Goal: Task Accomplishment & Management: Use online tool/utility

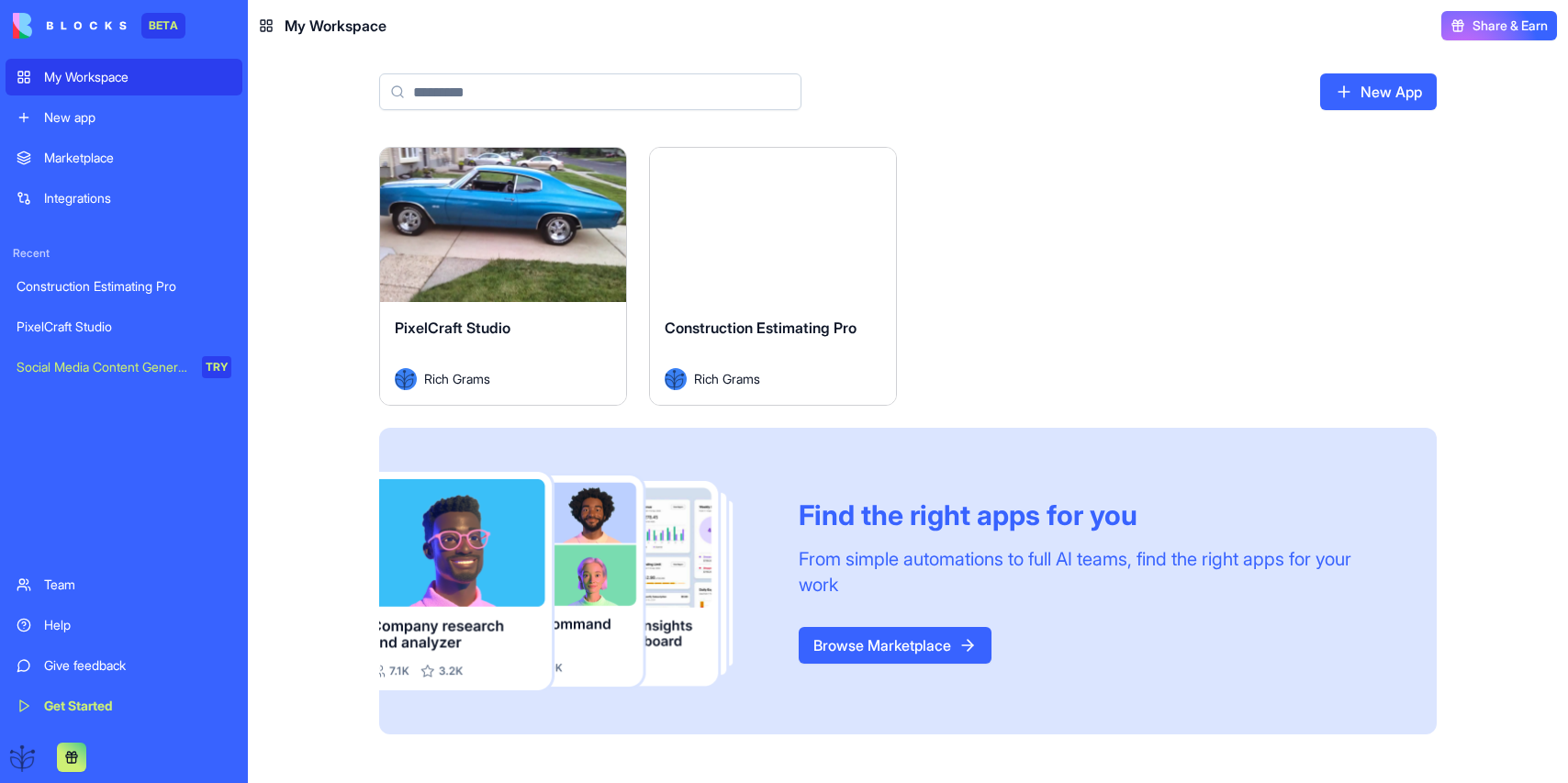
click at [509, 286] on div "Launch" at bounding box center [502, 225] width 246 height 154
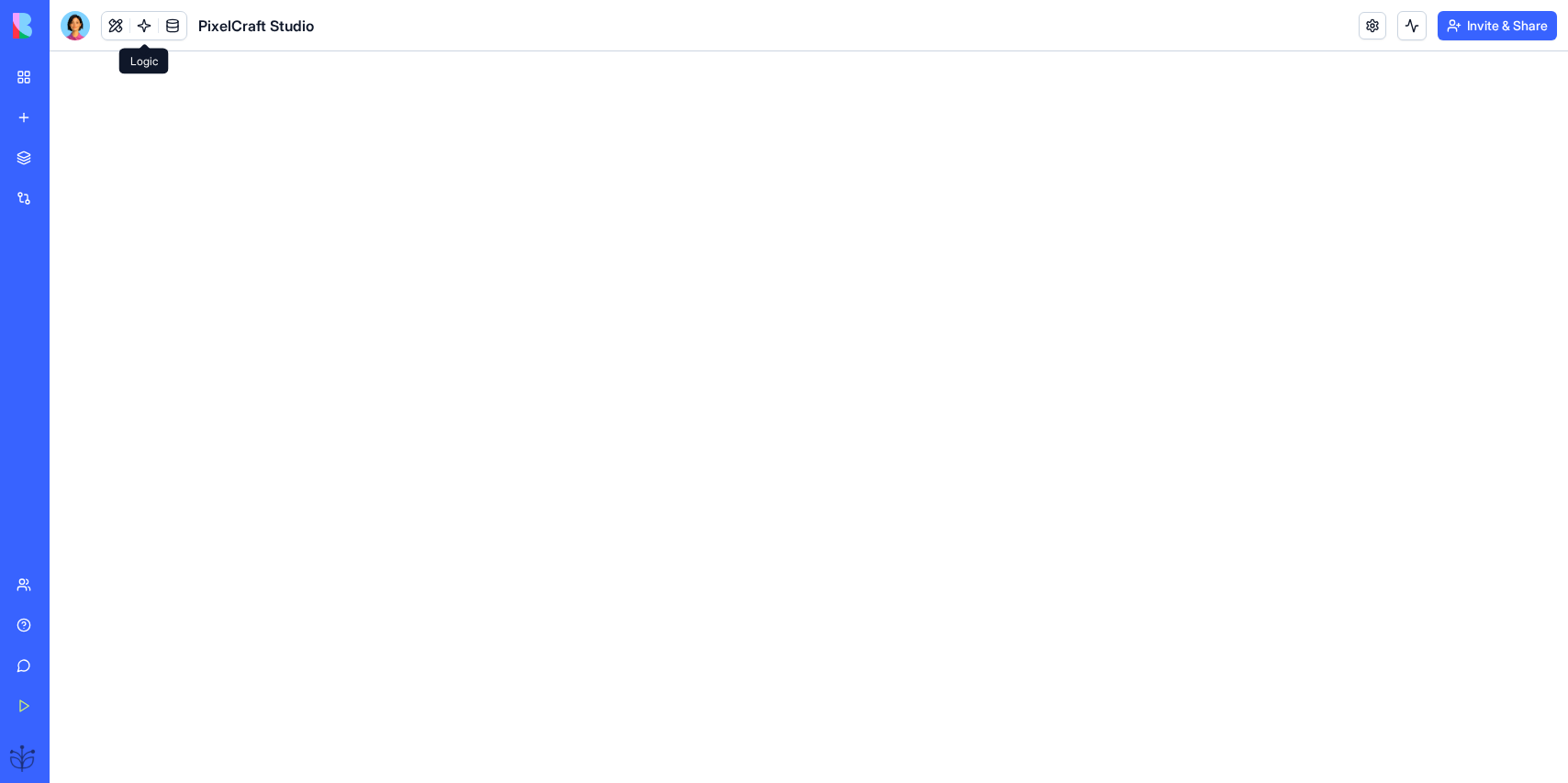
click at [143, 27] on link at bounding box center [144, 26] width 28 height 28
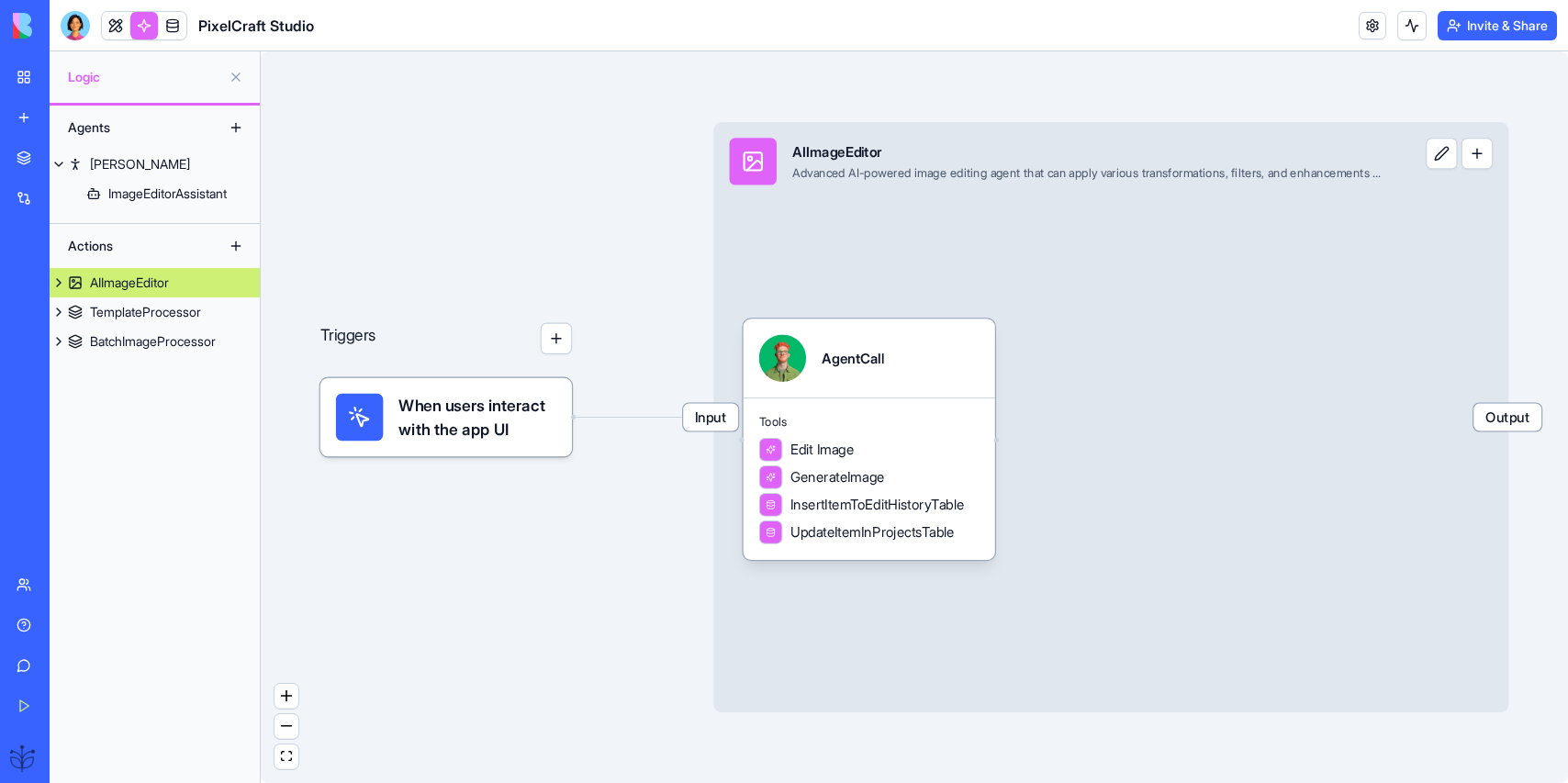
click at [30, 69] on link "My Workspace" at bounding box center [42, 77] width 73 height 37
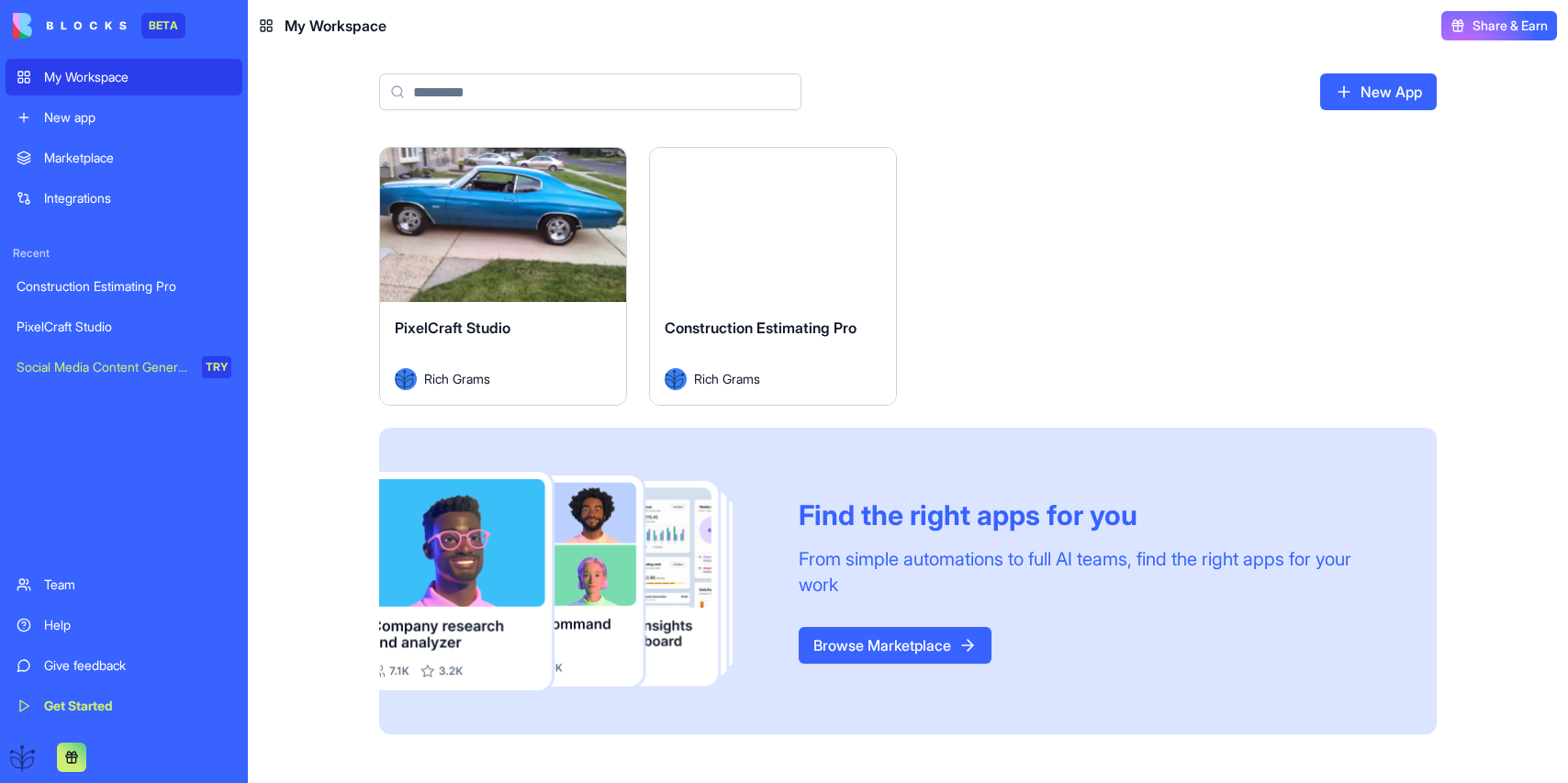
click at [748, 217] on button "Launch" at bounding box center [773, 225] width 138 height 37
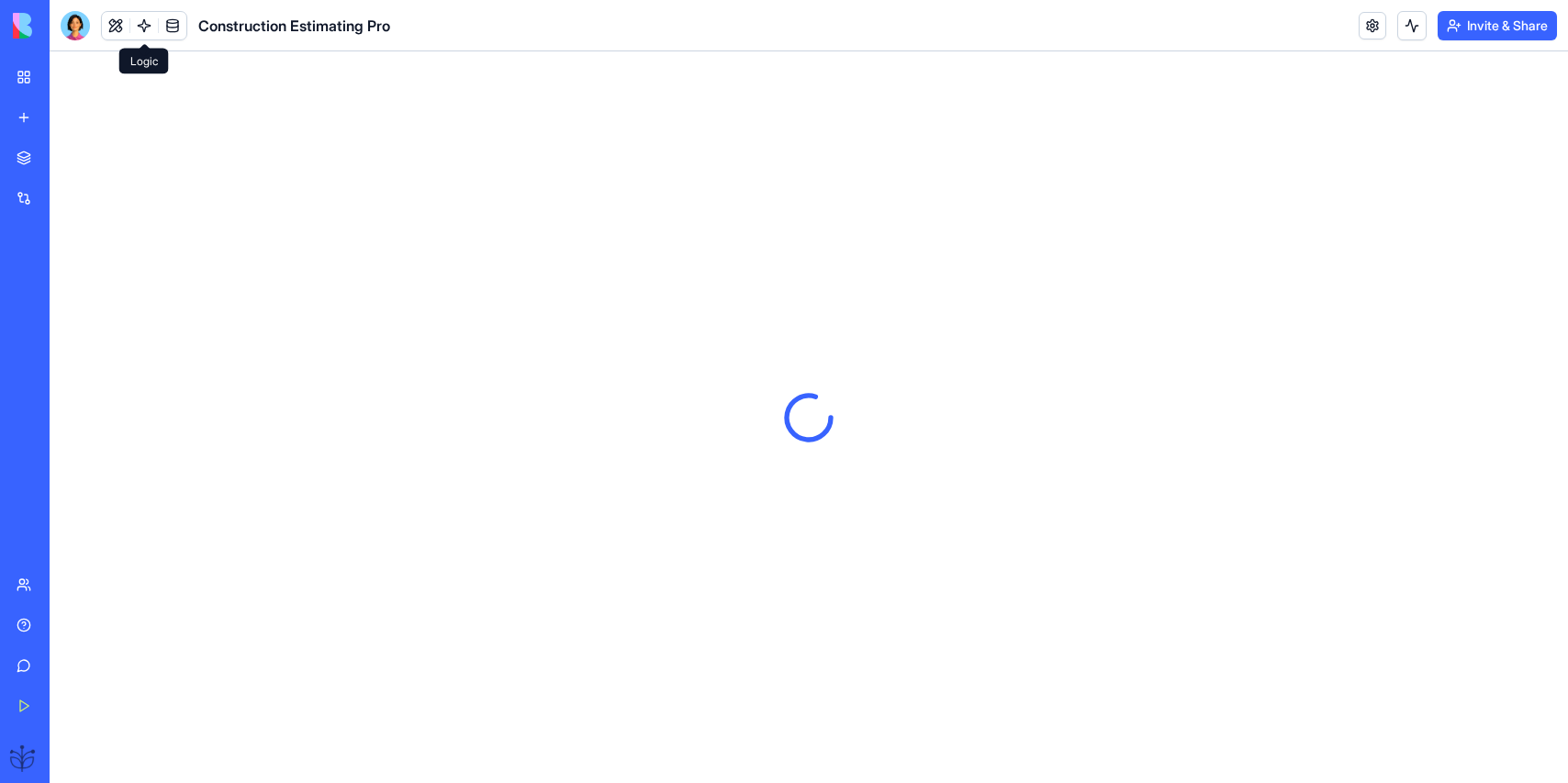
click at [135, 23] on link at bounding box center [144, 26] width 28 height 28
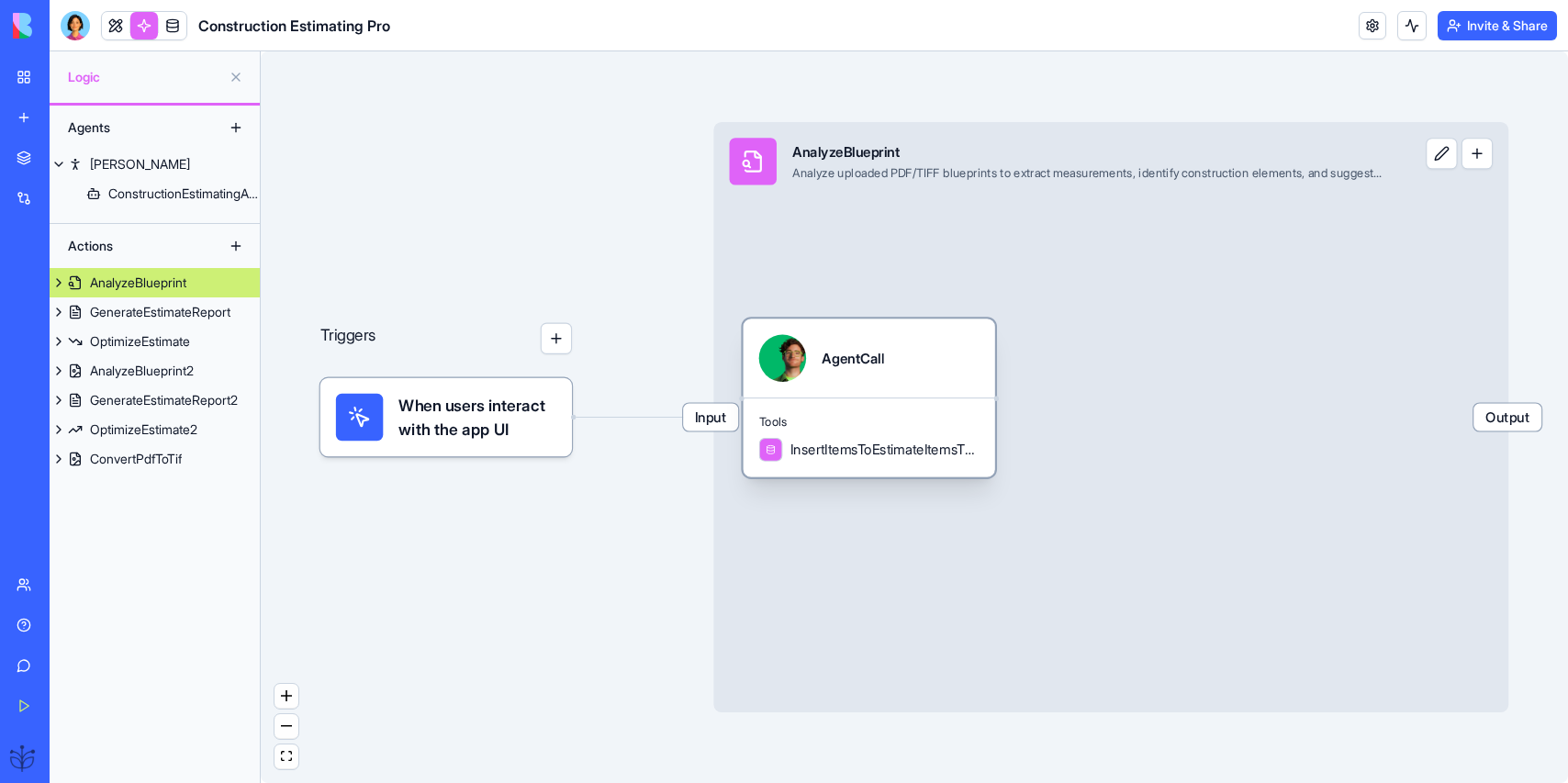
click at [874, 334] on div "AgentCall" at bounding box center [853, 357] width 63 height 47
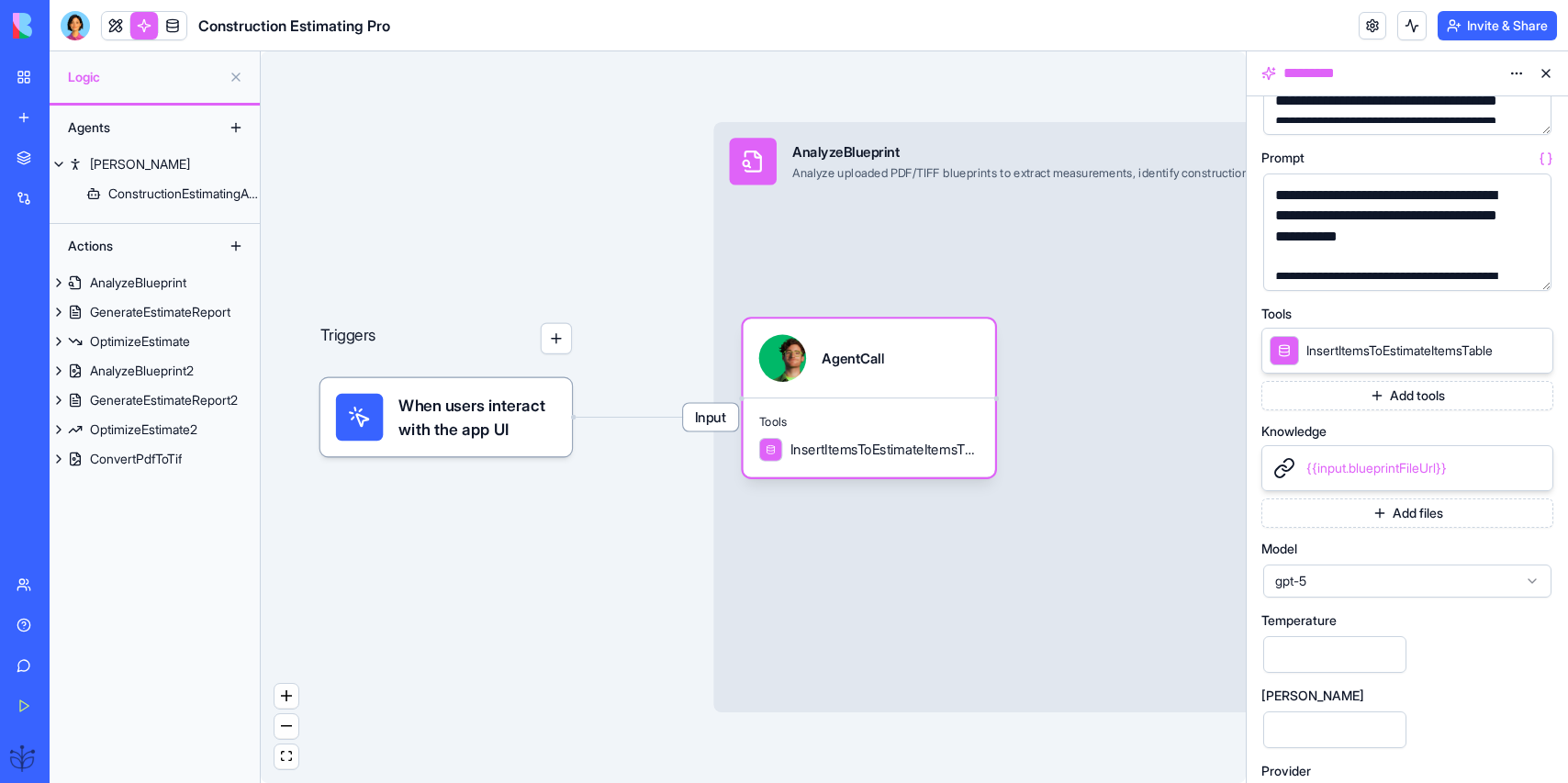
scroll to position [186, 0]
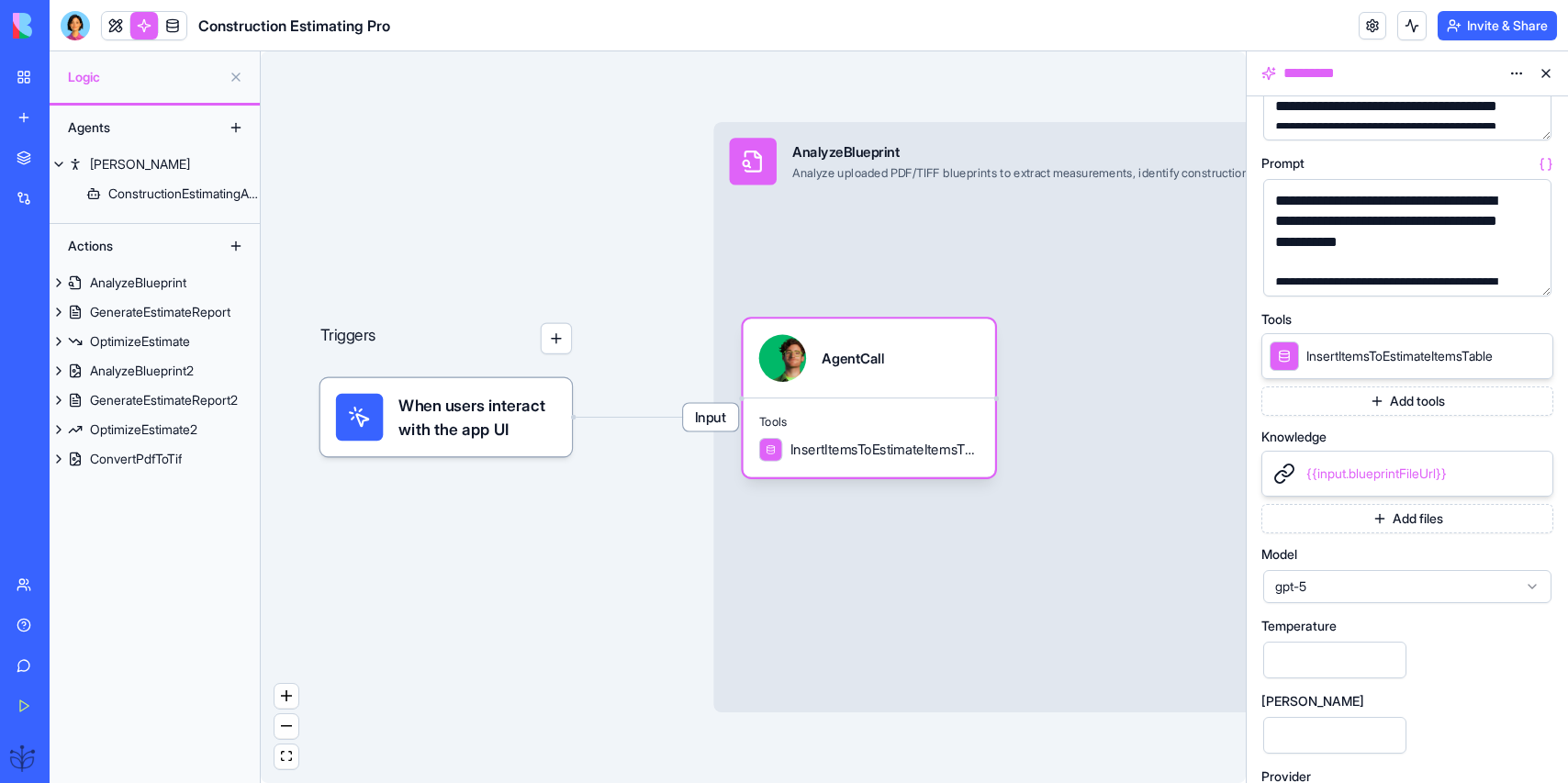
click at [14, 88] on link "My Workspace" at bounding box center [42, 77] width 73 height 37
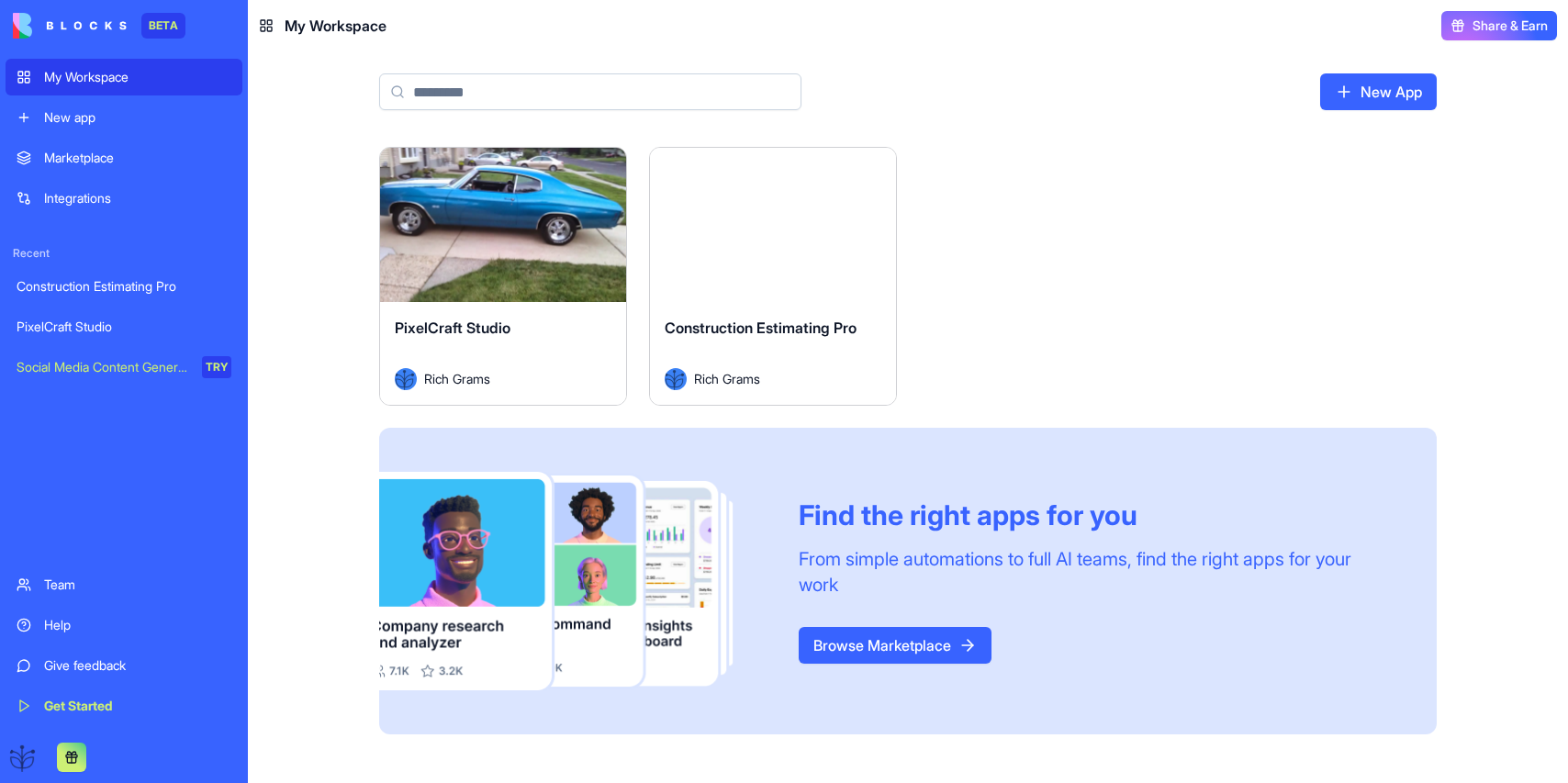
click at [526, 280] on div "Launch" at bounding box center [502, 225] width 246 height 154
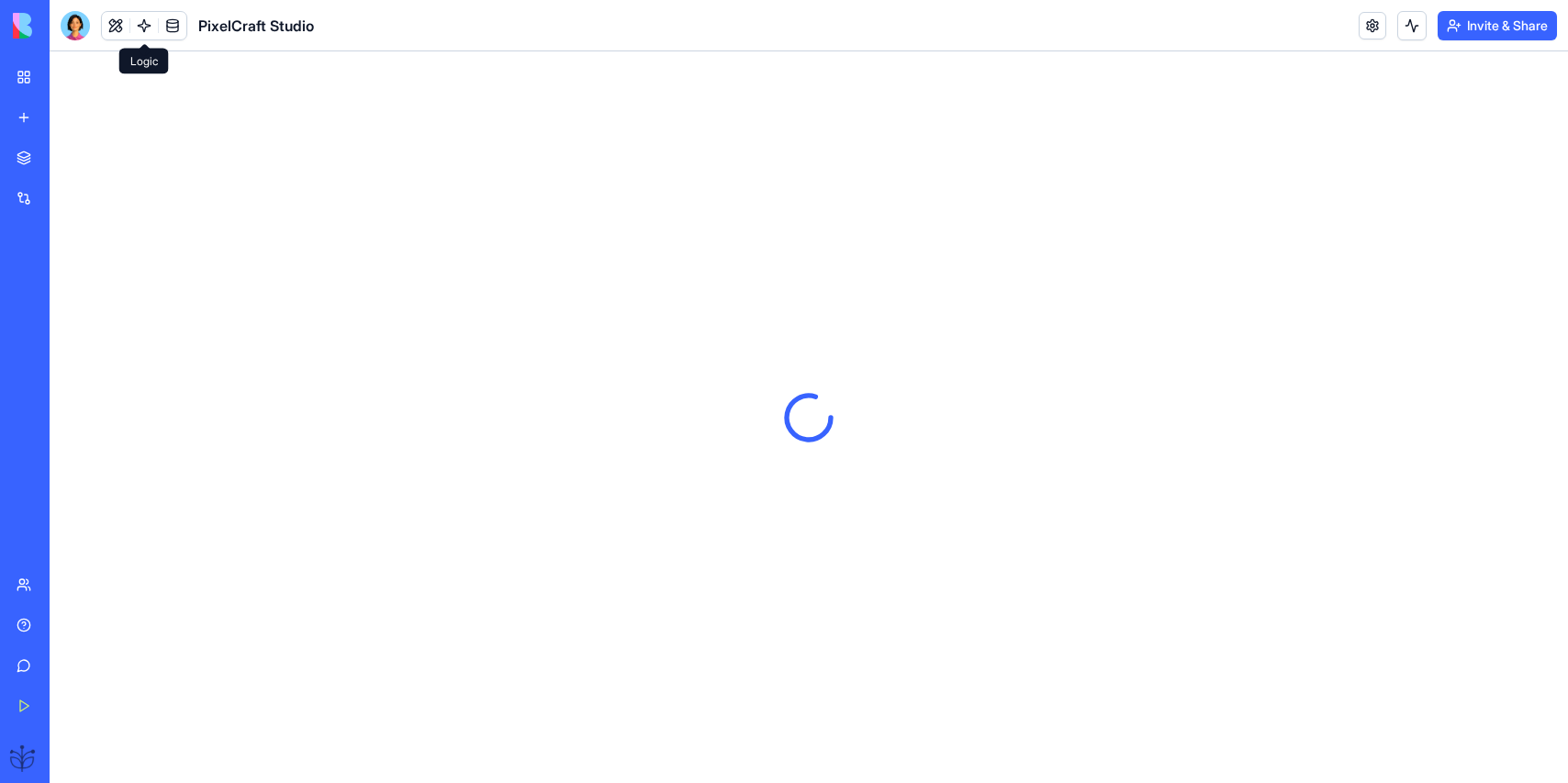
click at [143, 23] on link at bounding box center [144, 26] width 28 height 28
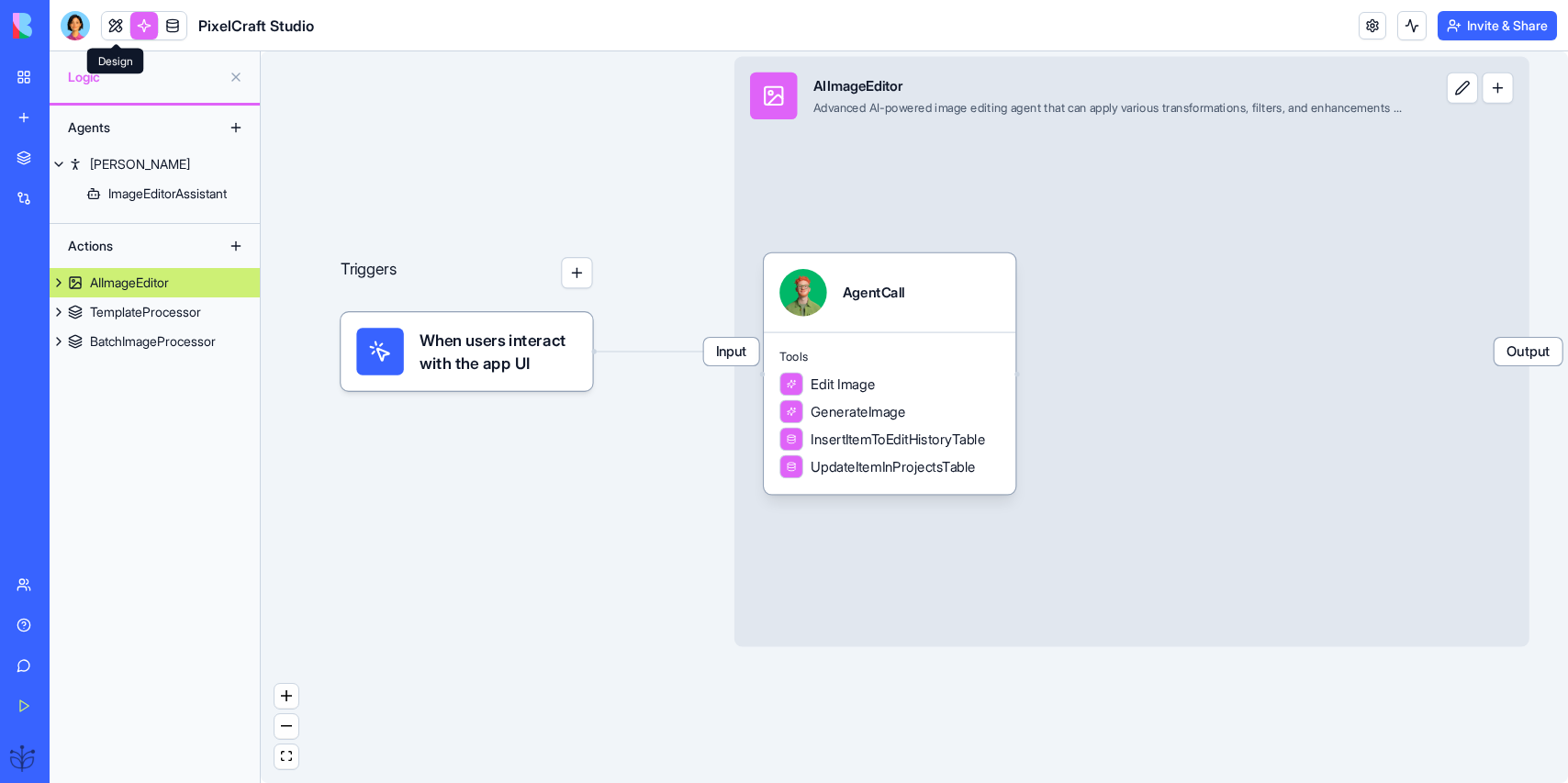
click at [111, 27] on link at bounding box center [115, 26] width 28 height 28
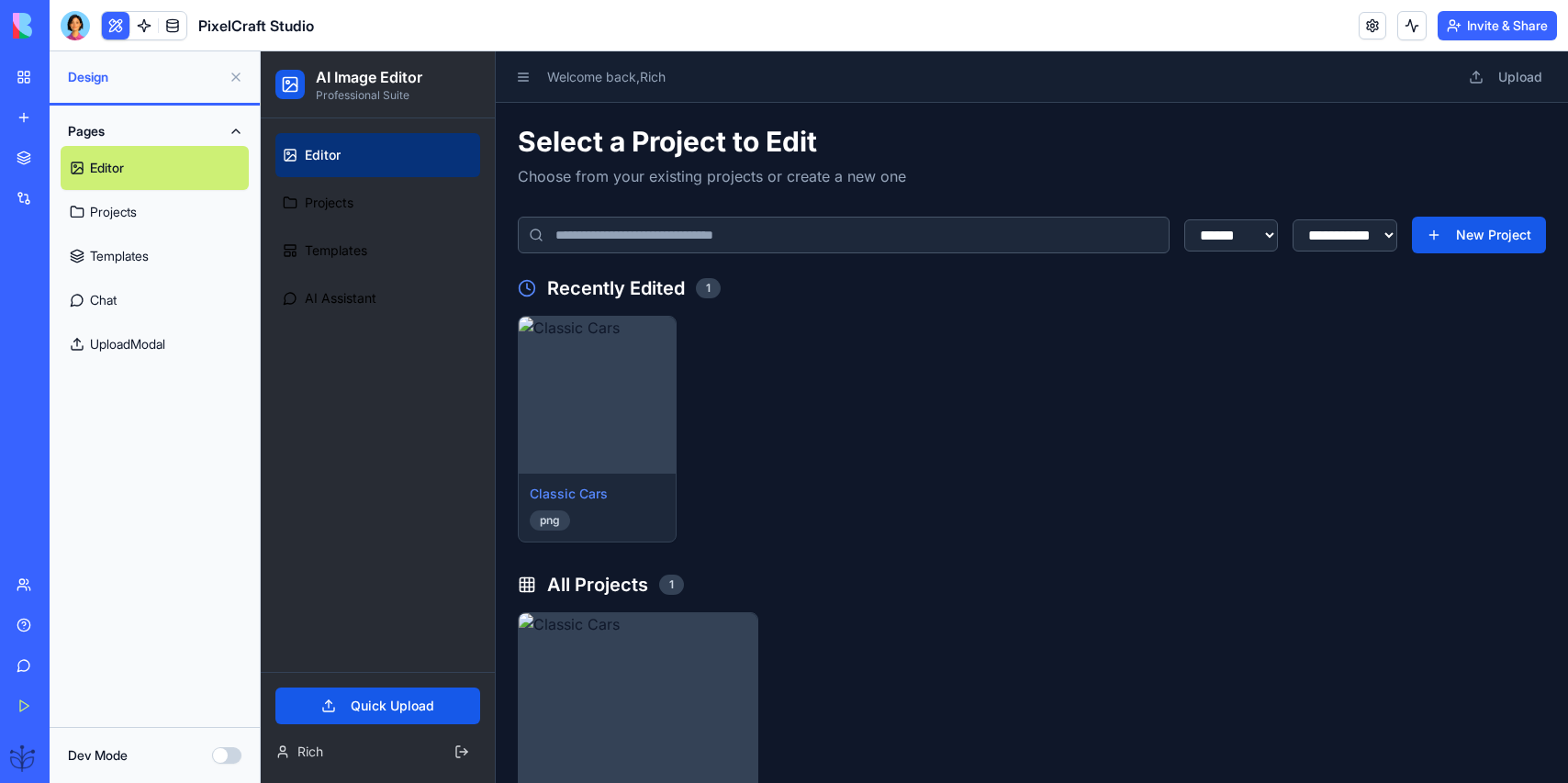
click at [224, 759] on button "Dev Mode" at bounding box center [226, 754] width 29 height 16
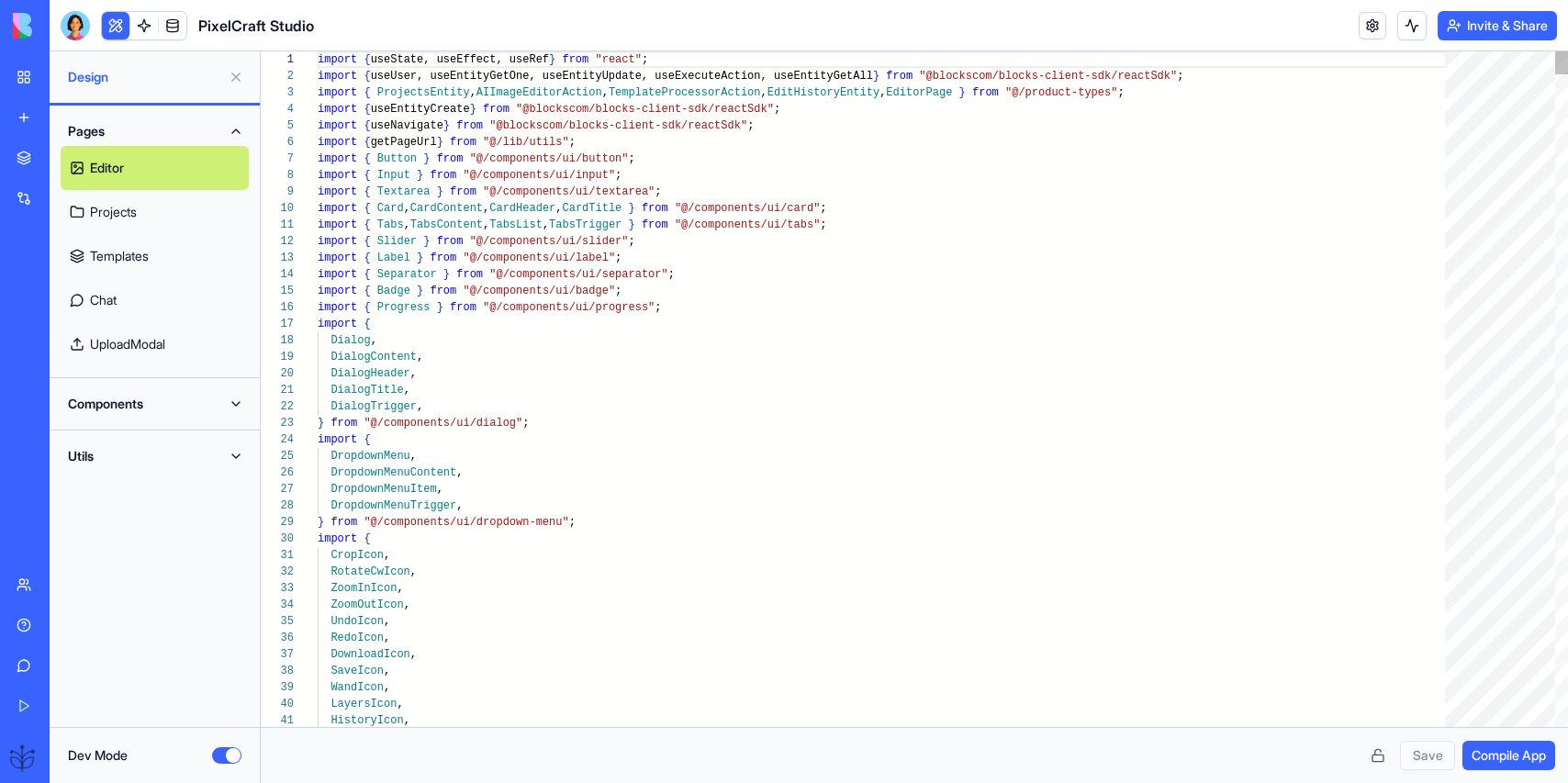
scroll to position [99, 0]
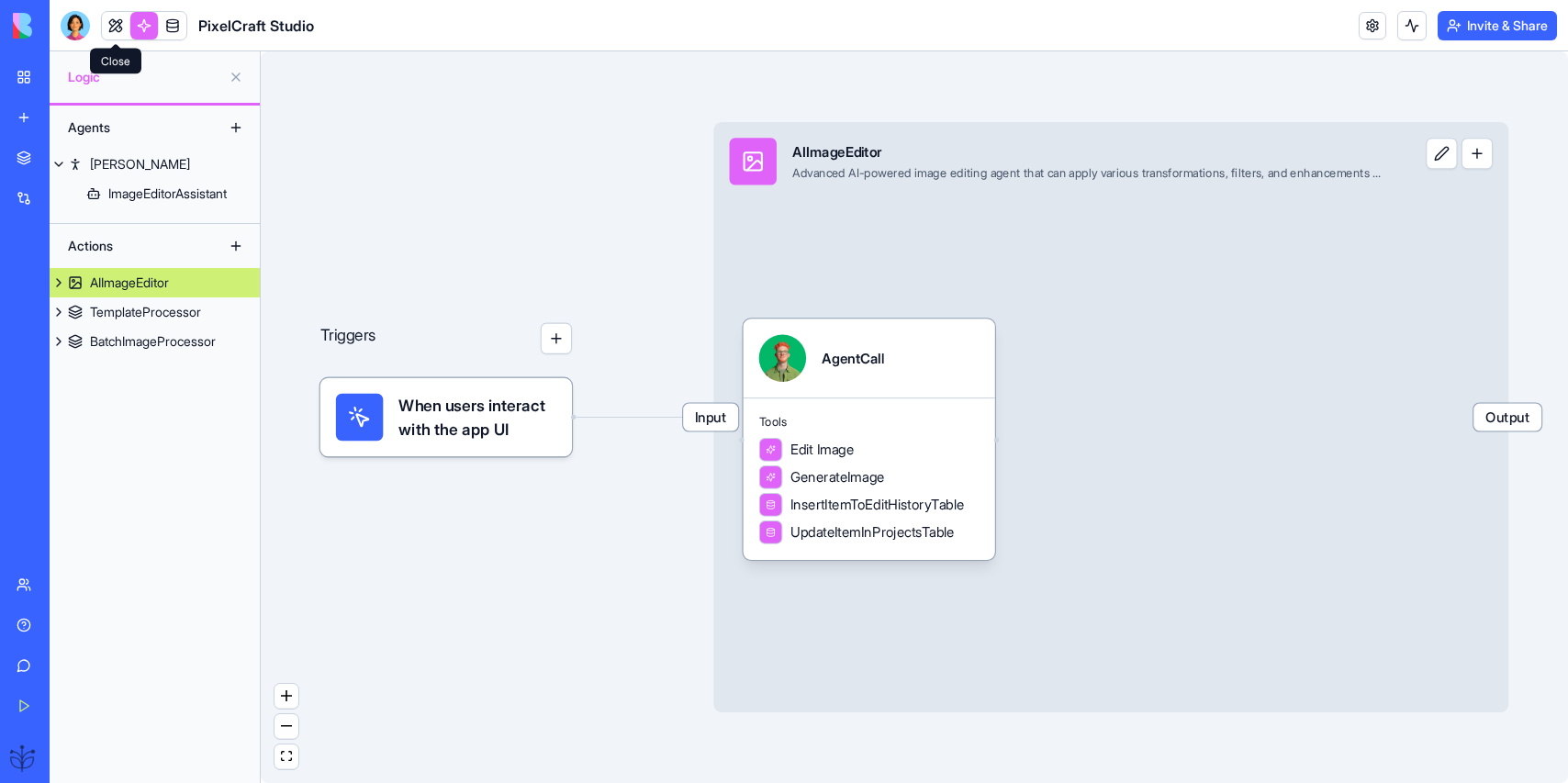
click at [120, 20] on link at bounding box center [115, 26] width 28 height 28
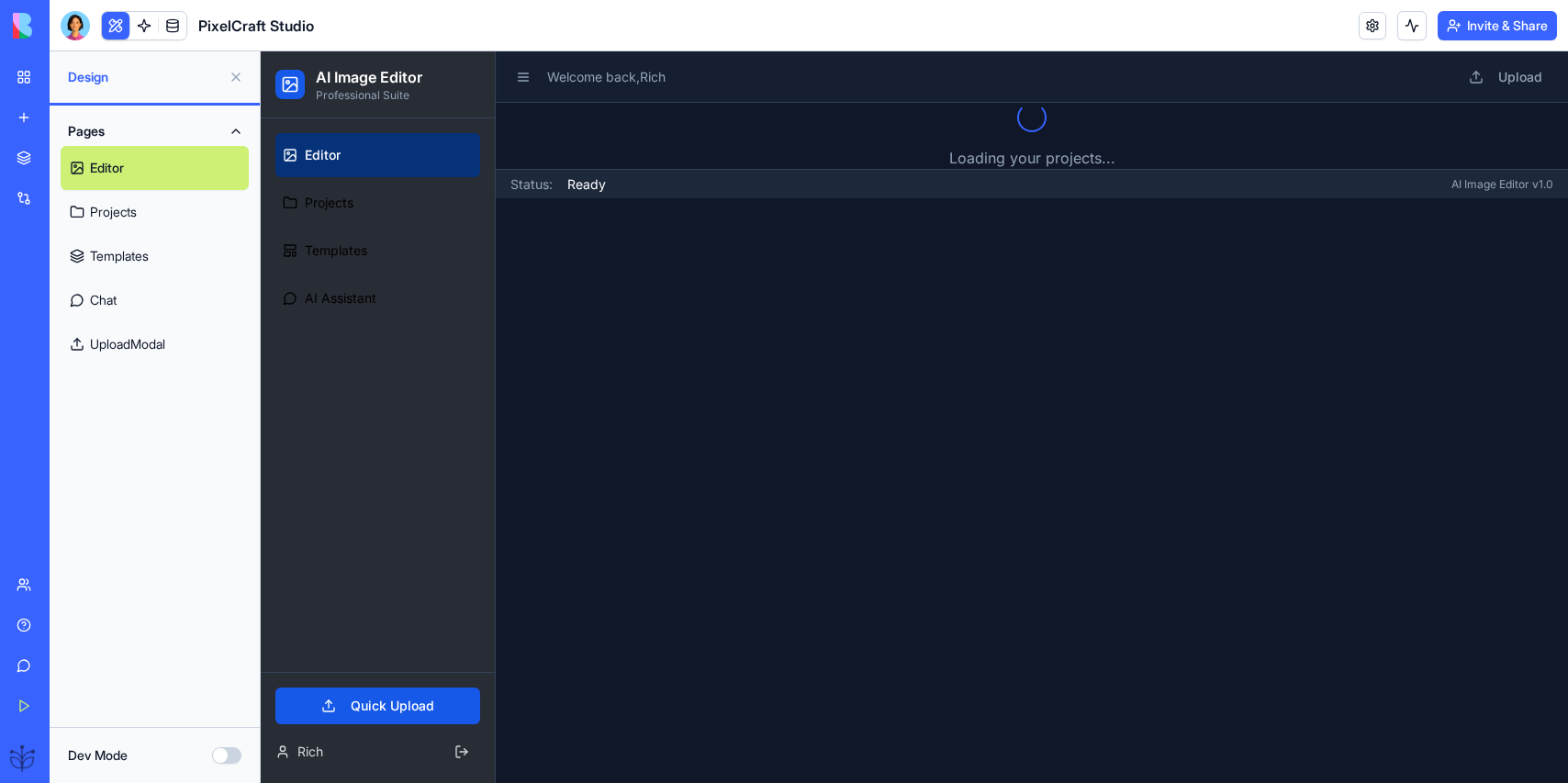
click at [227, 757] on button "Dev Mode" at bounding box center [226, 754] width 29 height 16
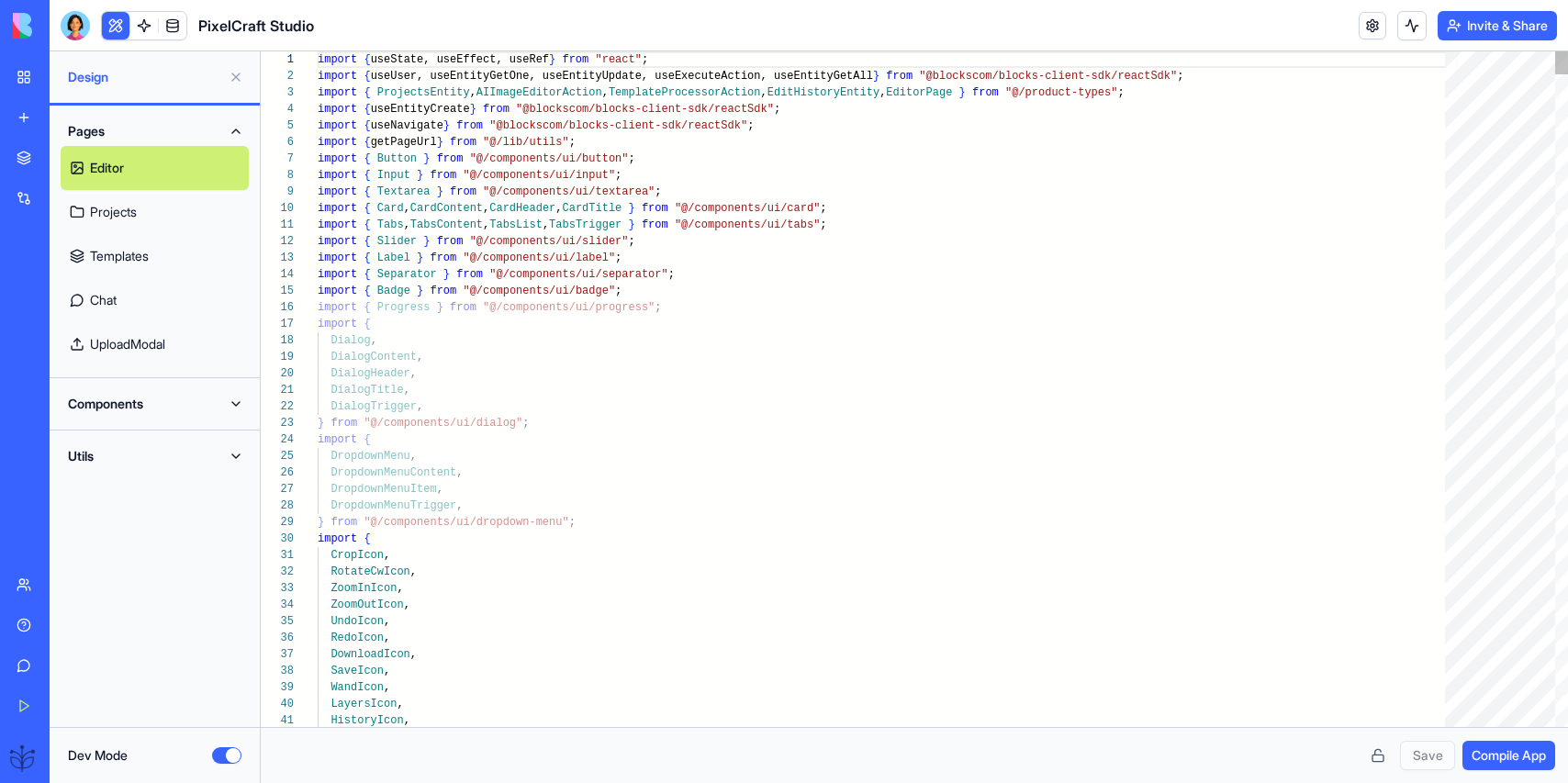
scroll to position [99, 0]
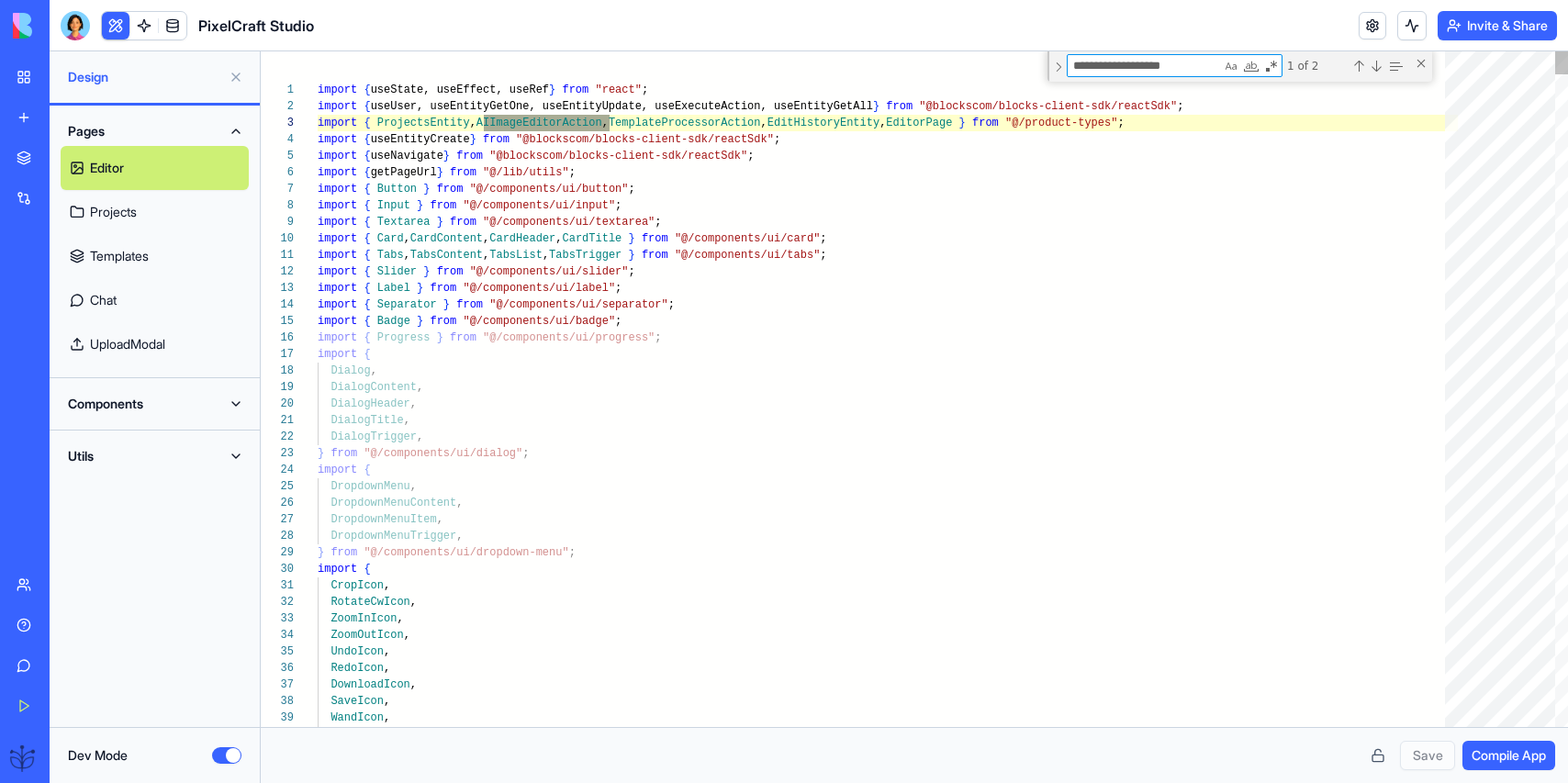
type textarea "**********"
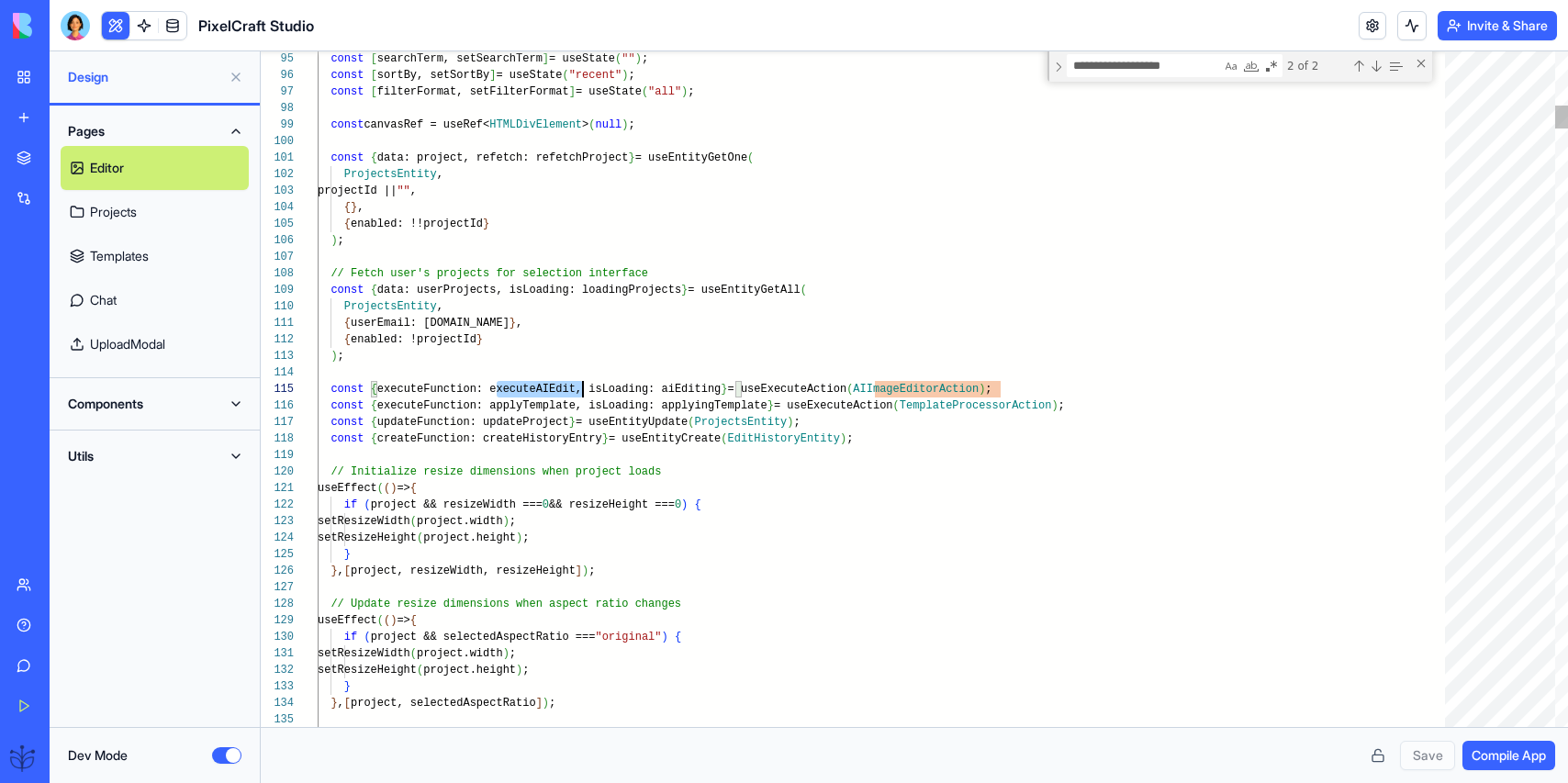
scroll to position [66, 265]
type textarea "**********"
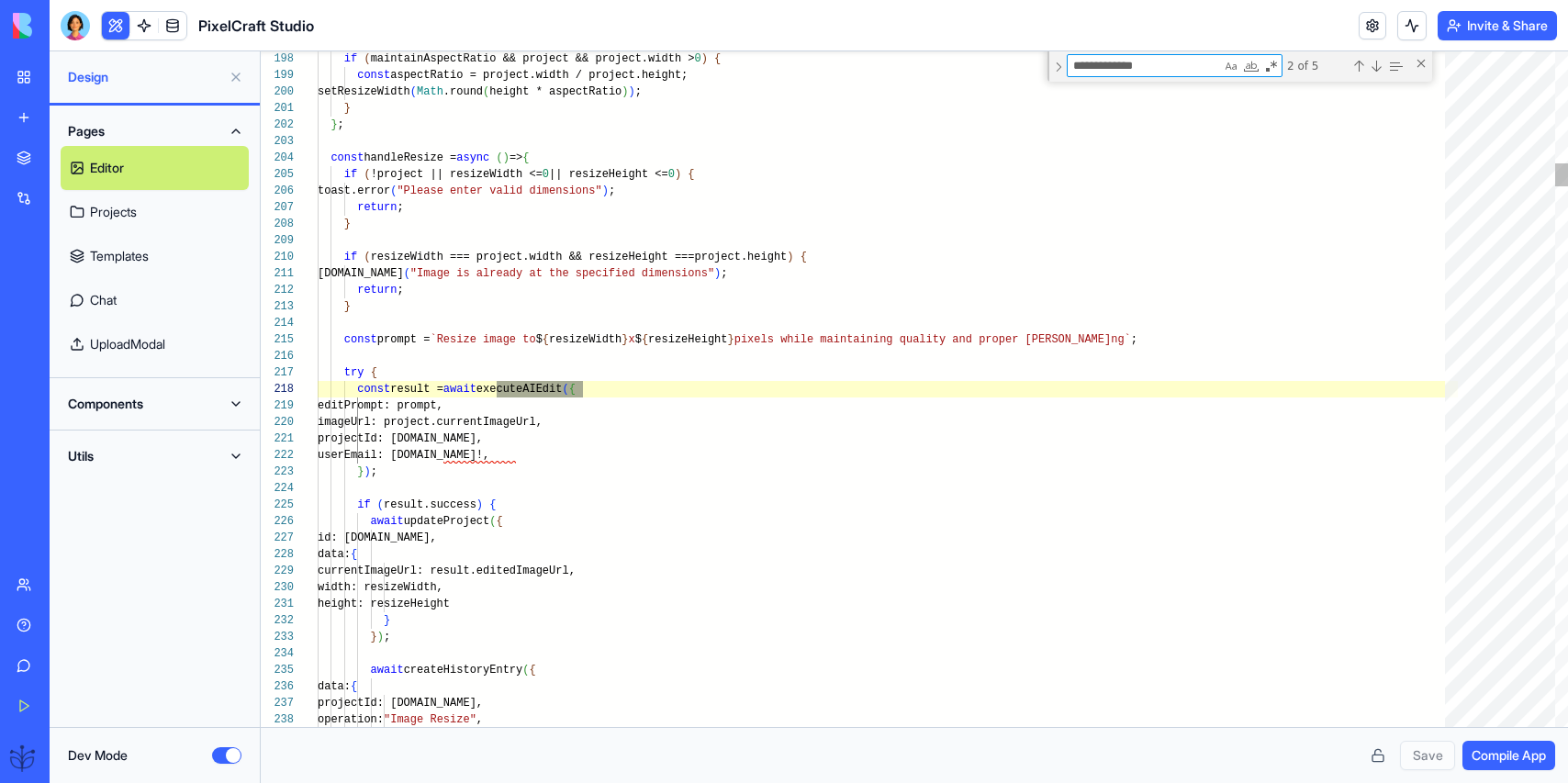
scroll to position [166, 265]
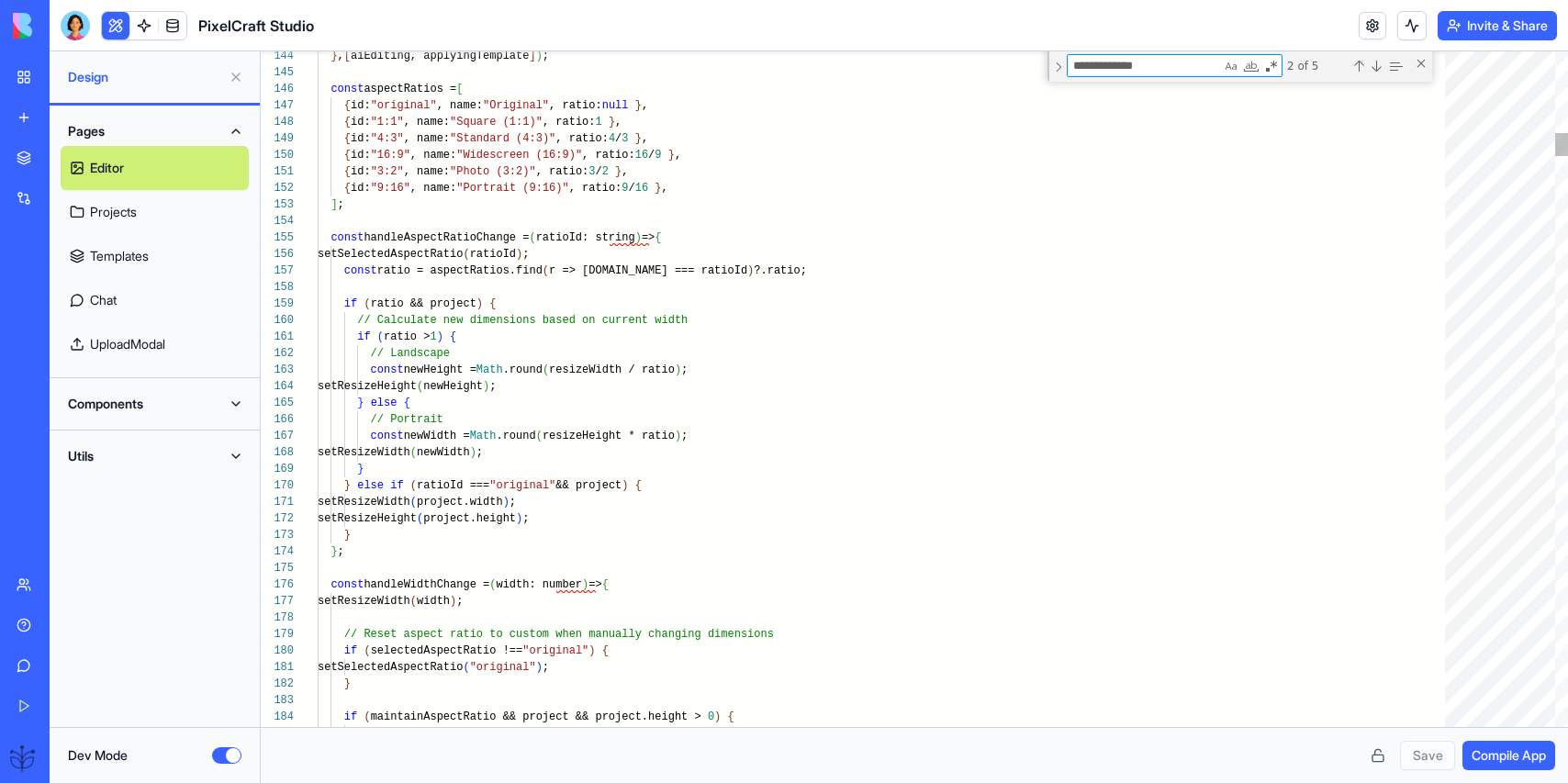
type textarea "**********"
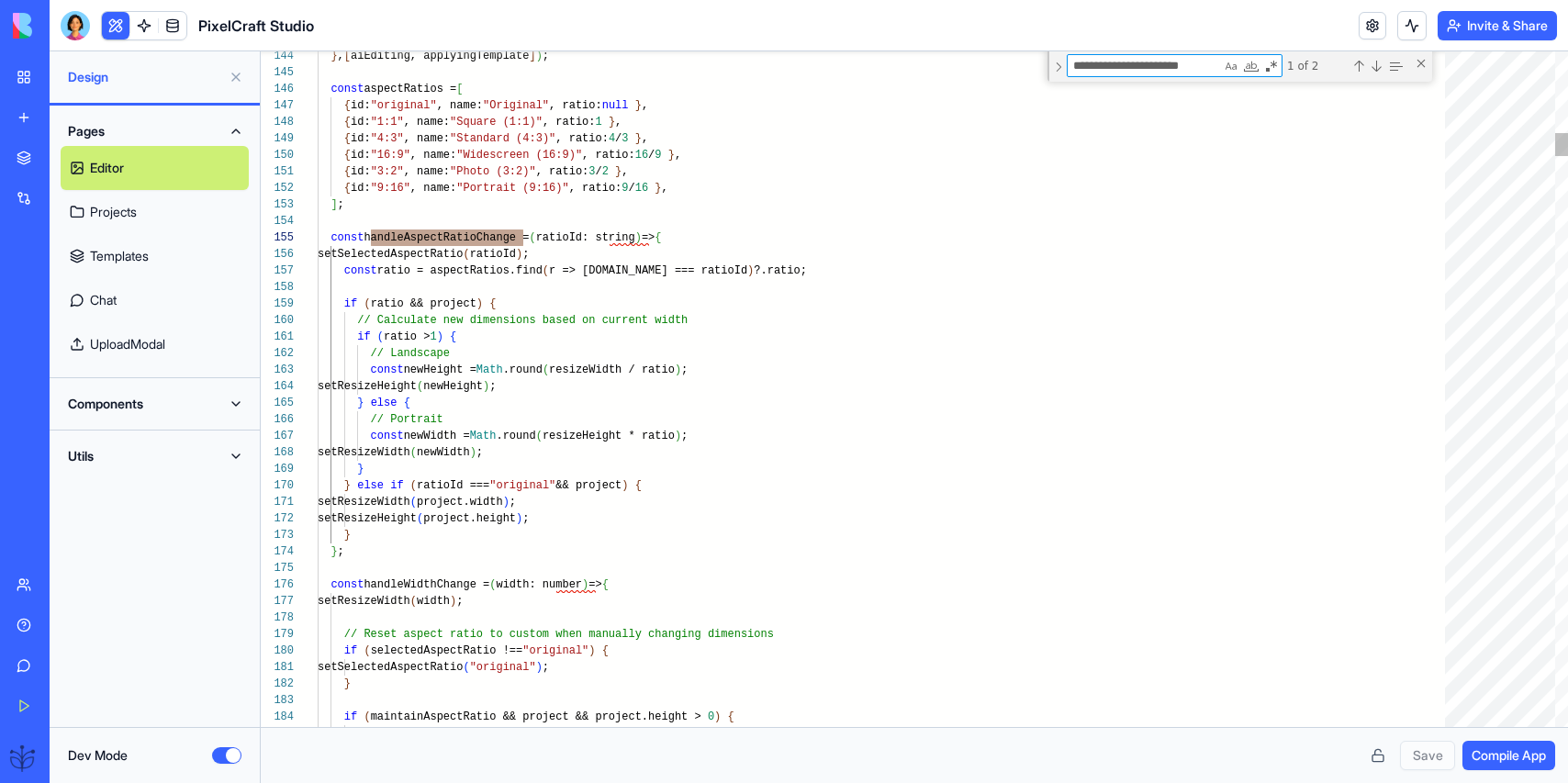
type textarea "**********"
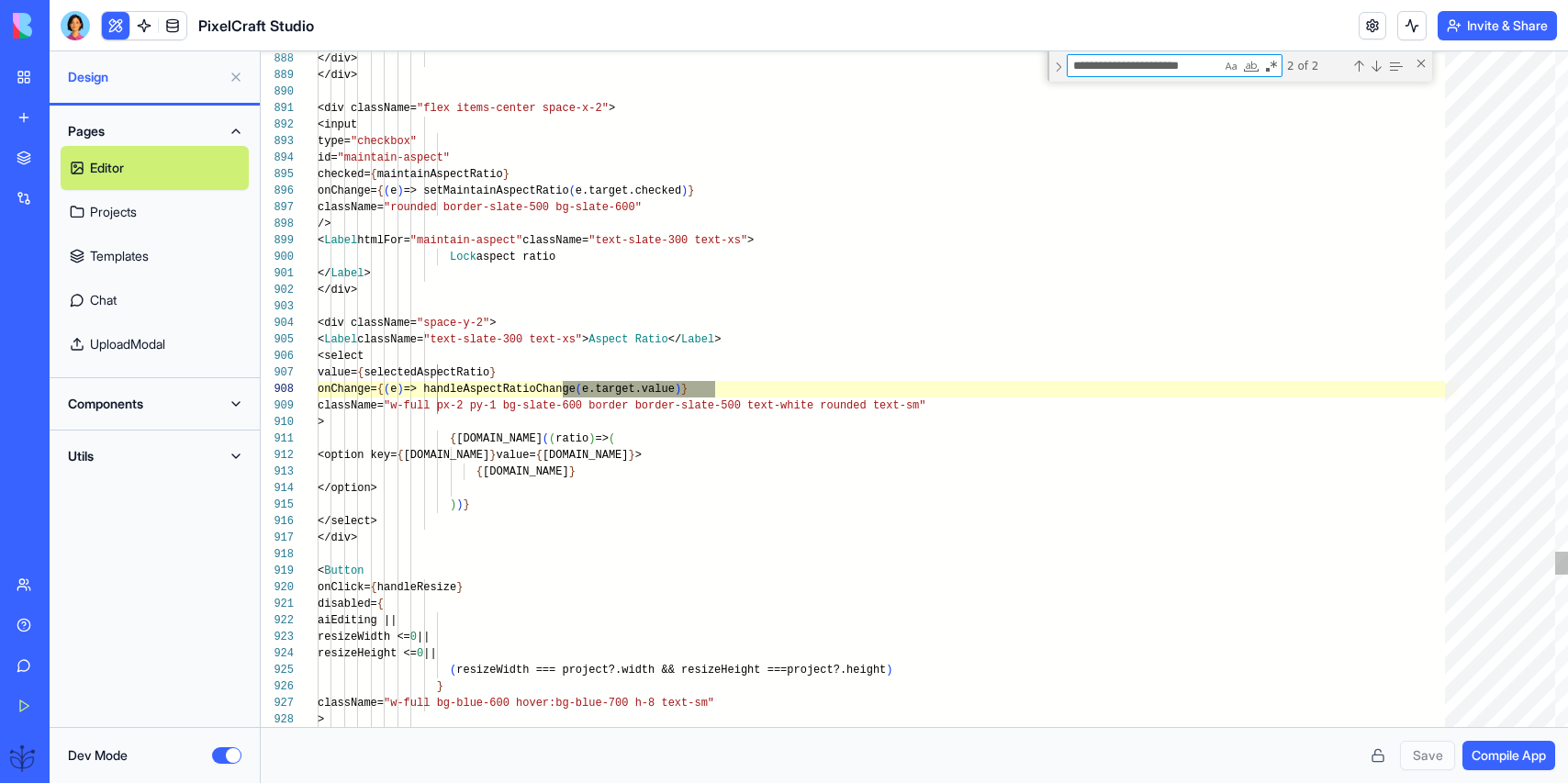
scroll to position [166, 399]
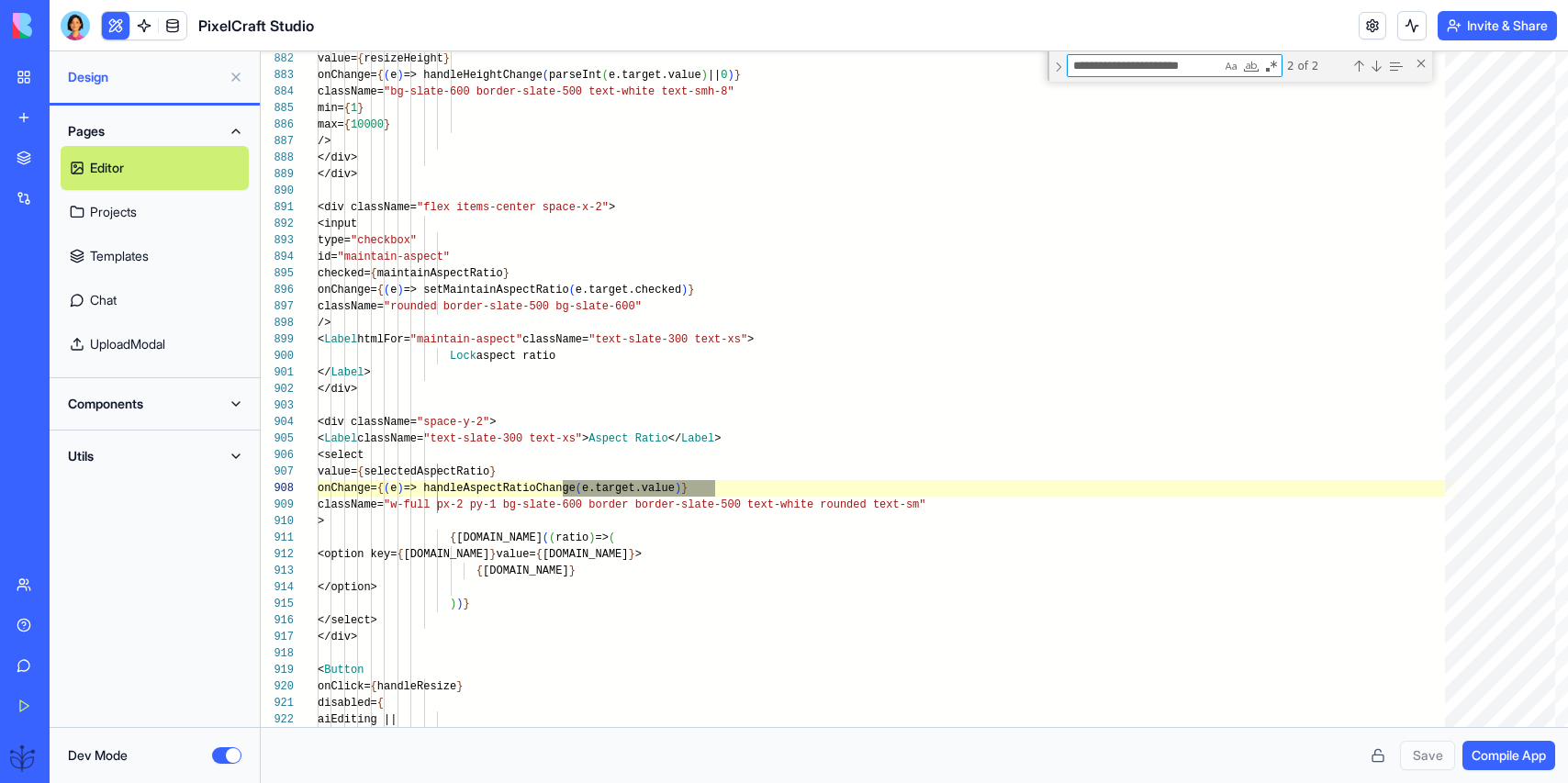
click at [221, 755] on button "Dev Mode" at bounding box center [226, 754] width 29 height 16
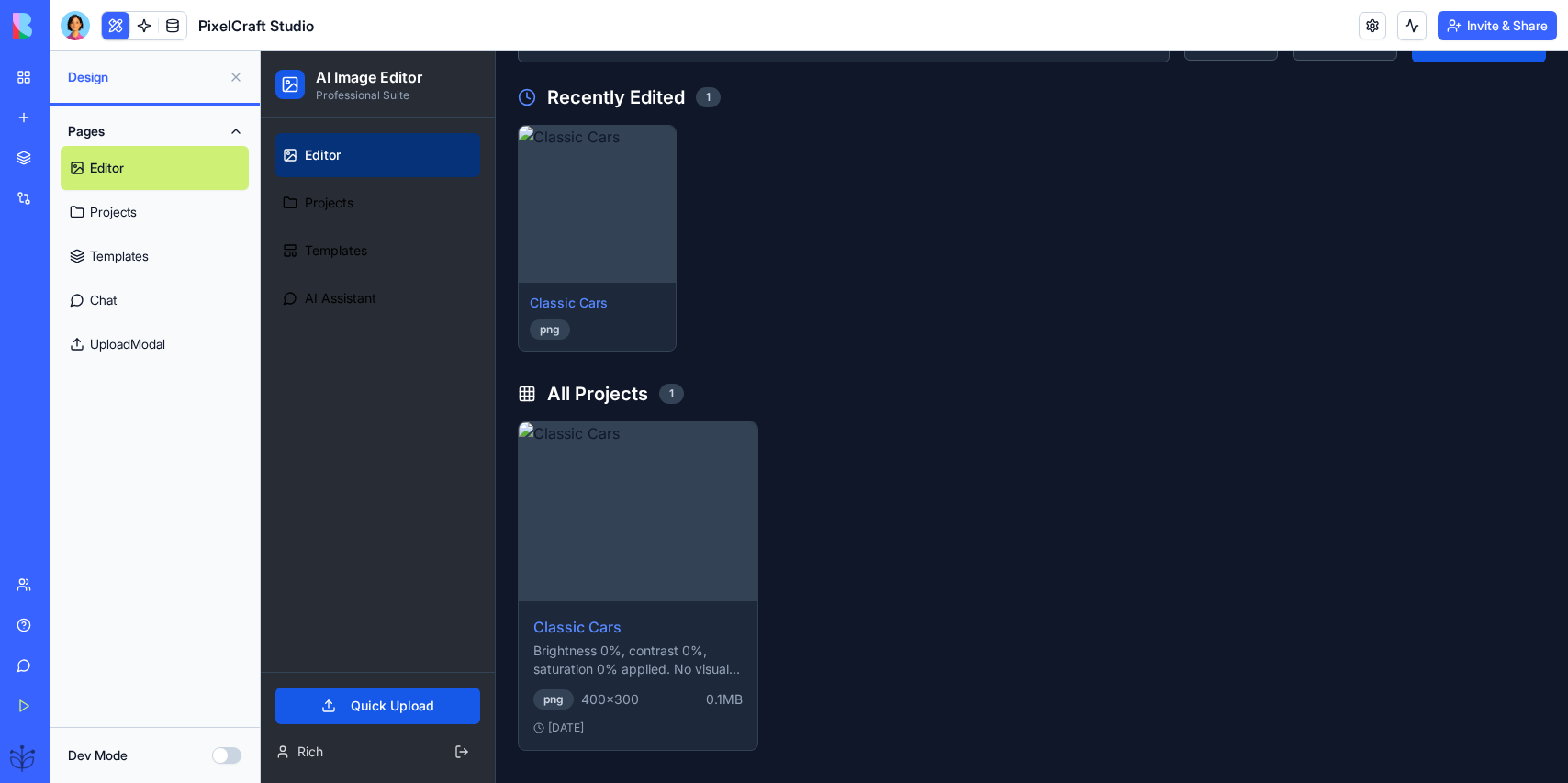
scroll to position [232, 0]
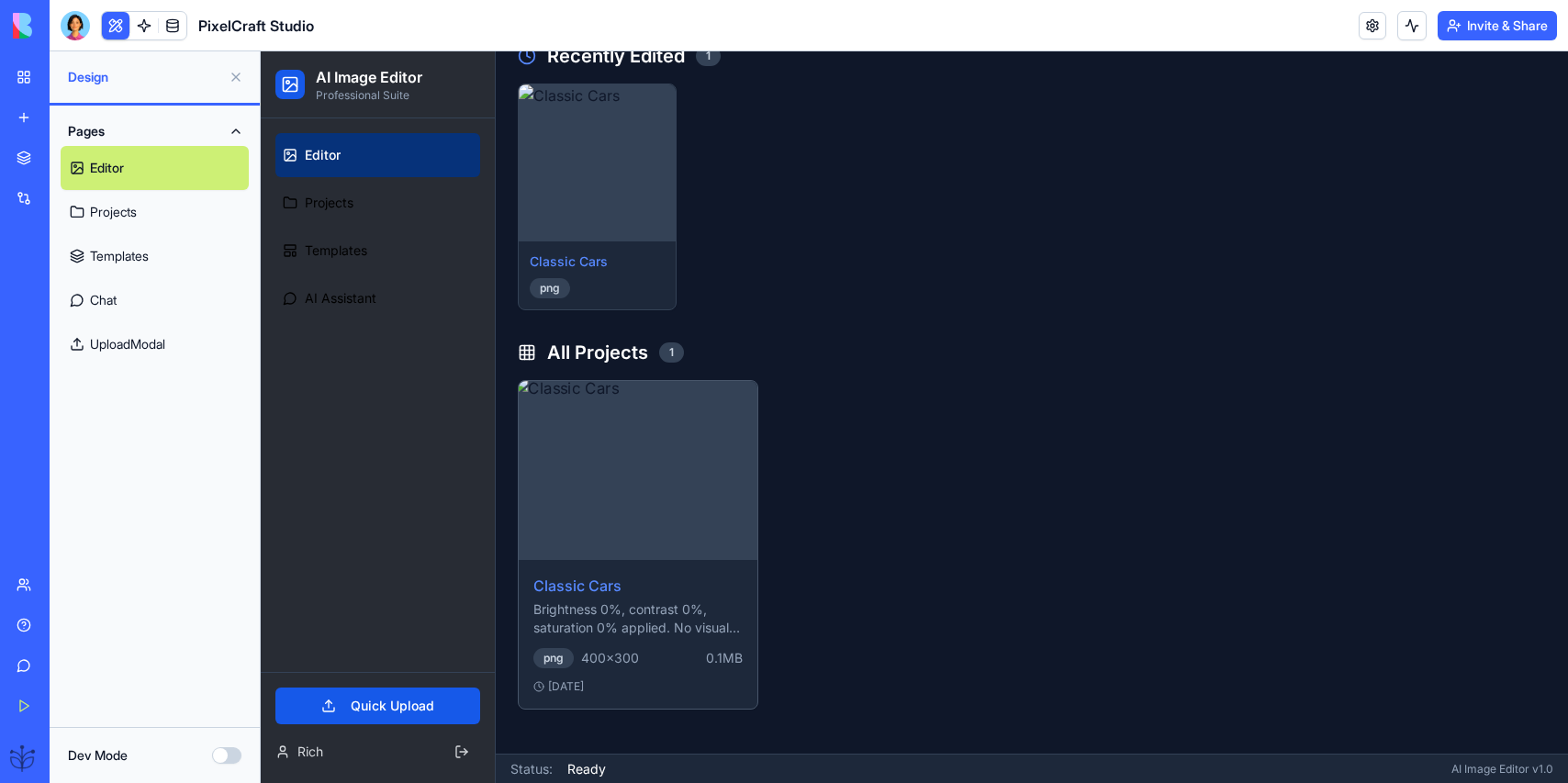
click at [644, 450] on img at bounding box center [637, 470] width 250 height 188
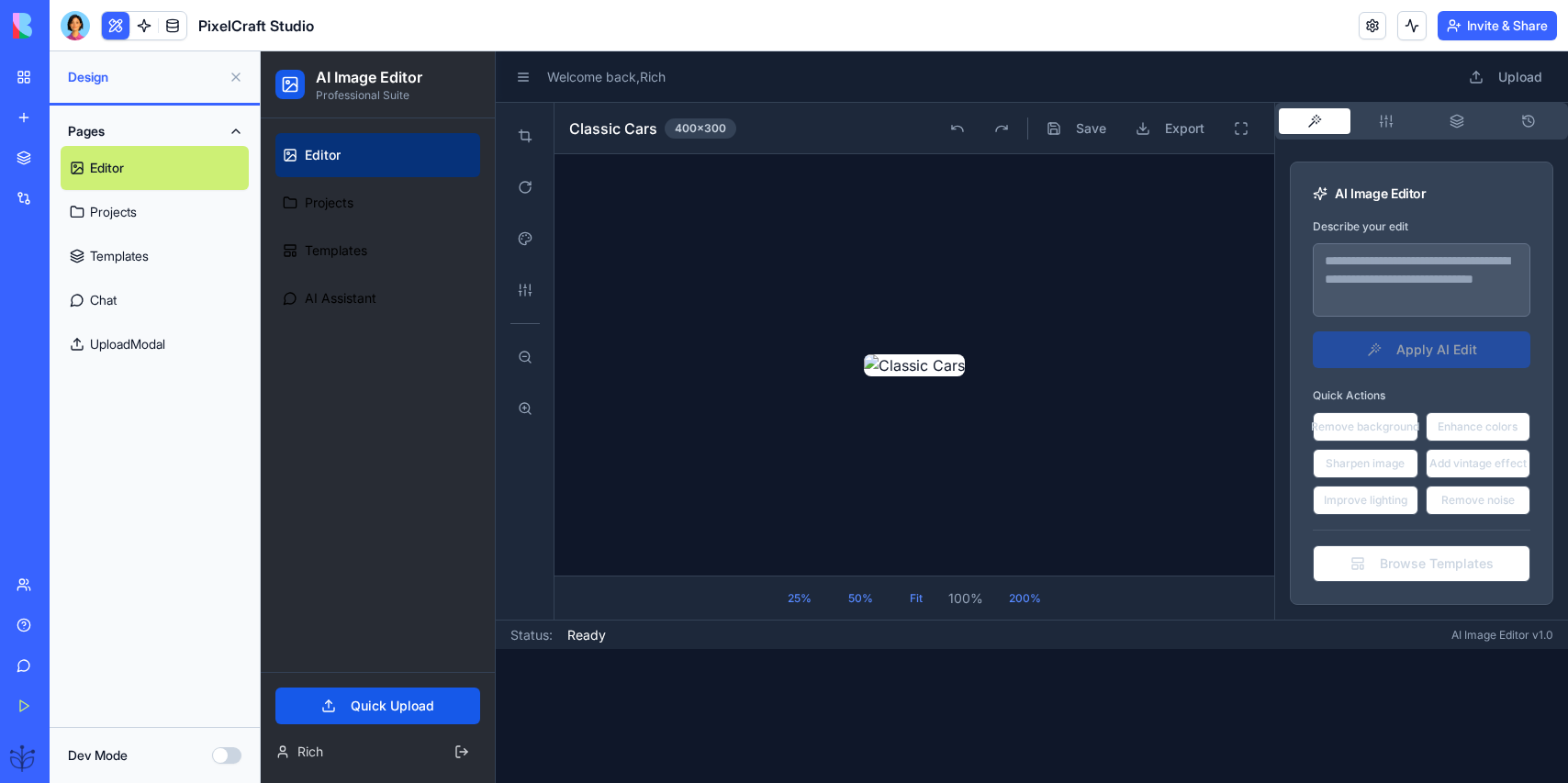
click at [93, 210] on link "Projects" at bounding box center [155, 212] width 188 height 44
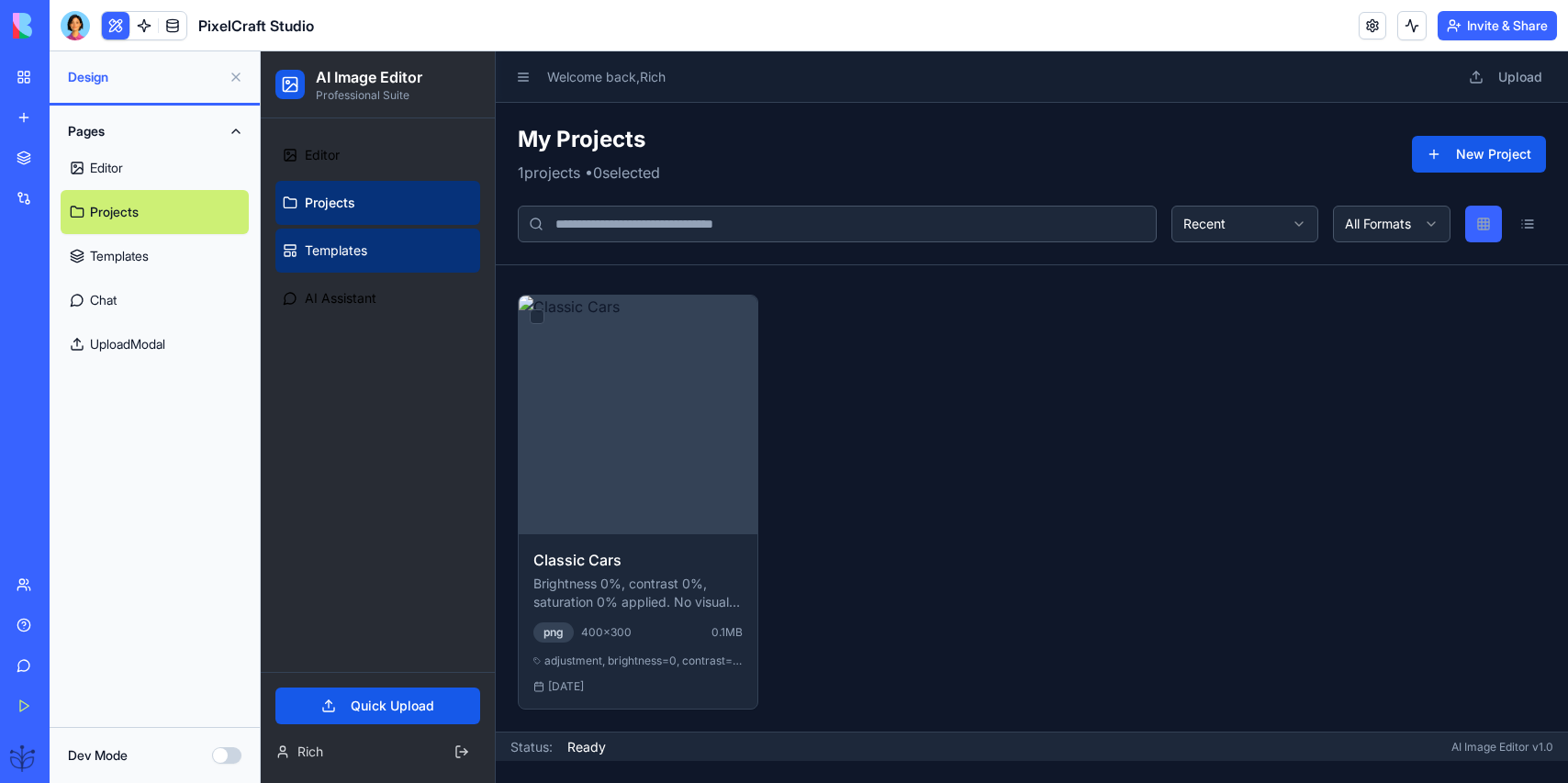
click at [335, 247] on span "Templates" at bounding box center [336, 250] width 63 height 18
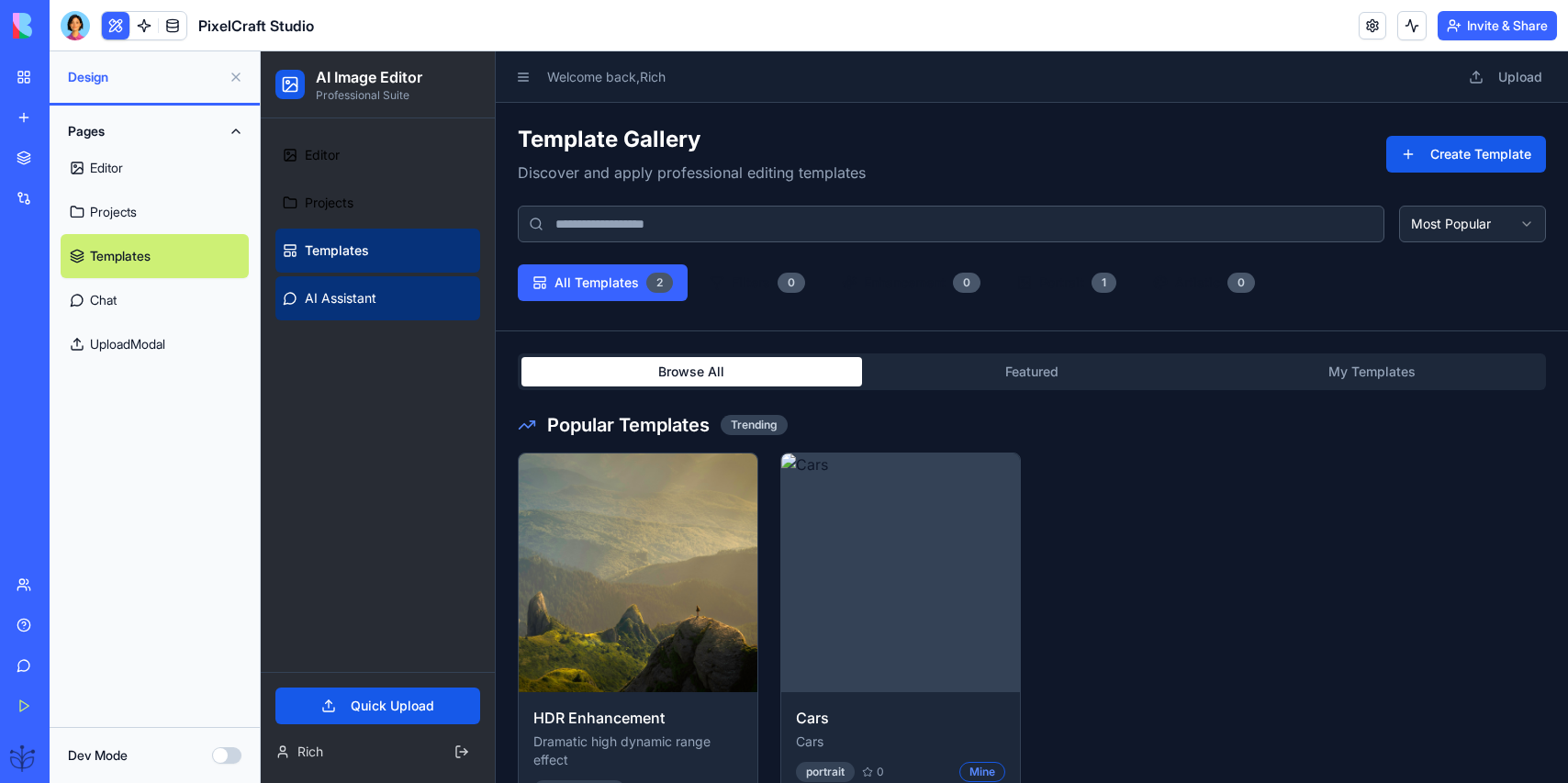
click at [333, 291] on span "AI Assistant" at bounding box center [340, 298] width 71 height 18
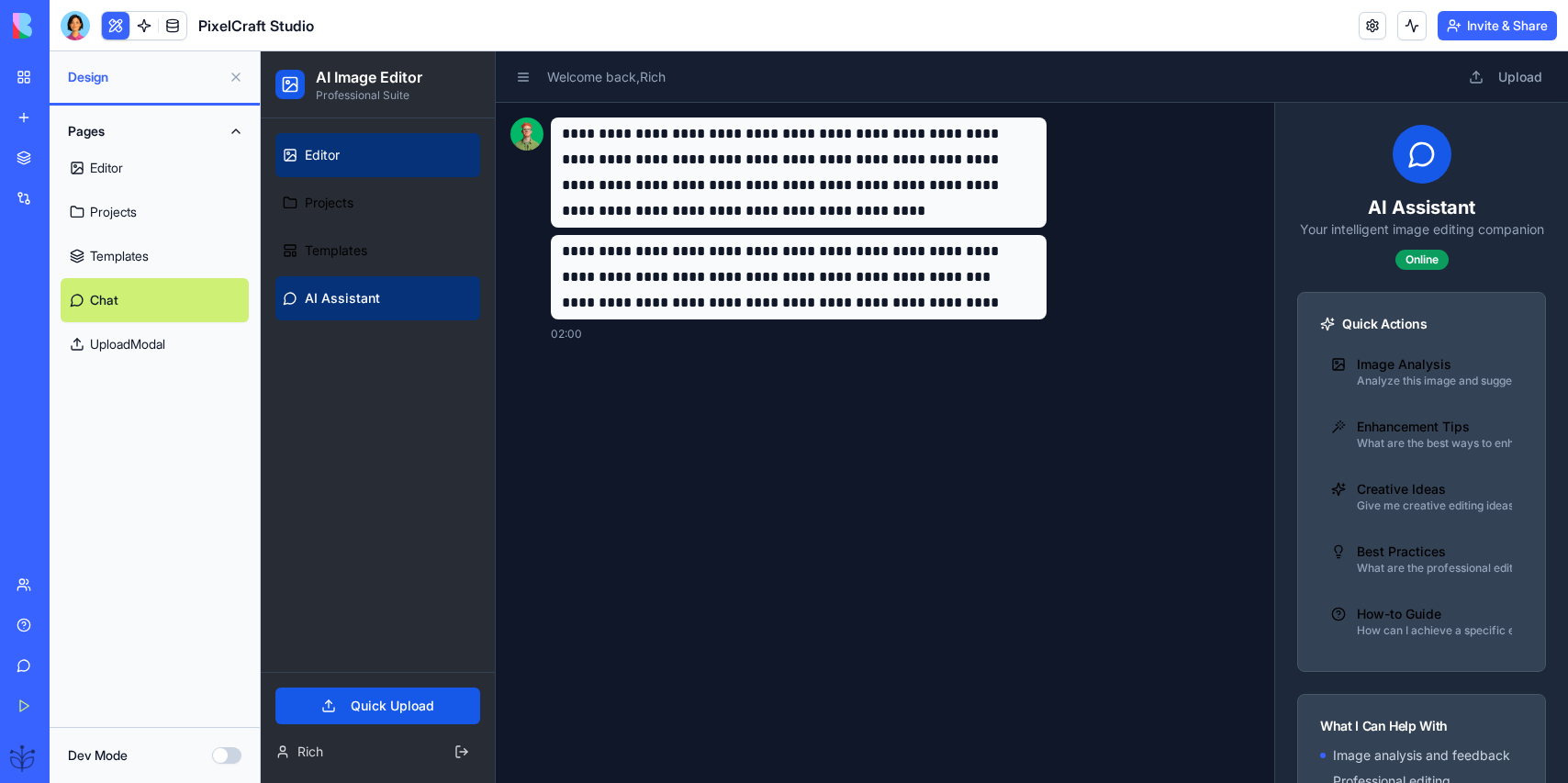
click at [328, 170] on link "Editor" at bounding box center [377, 155] width 205 height 44
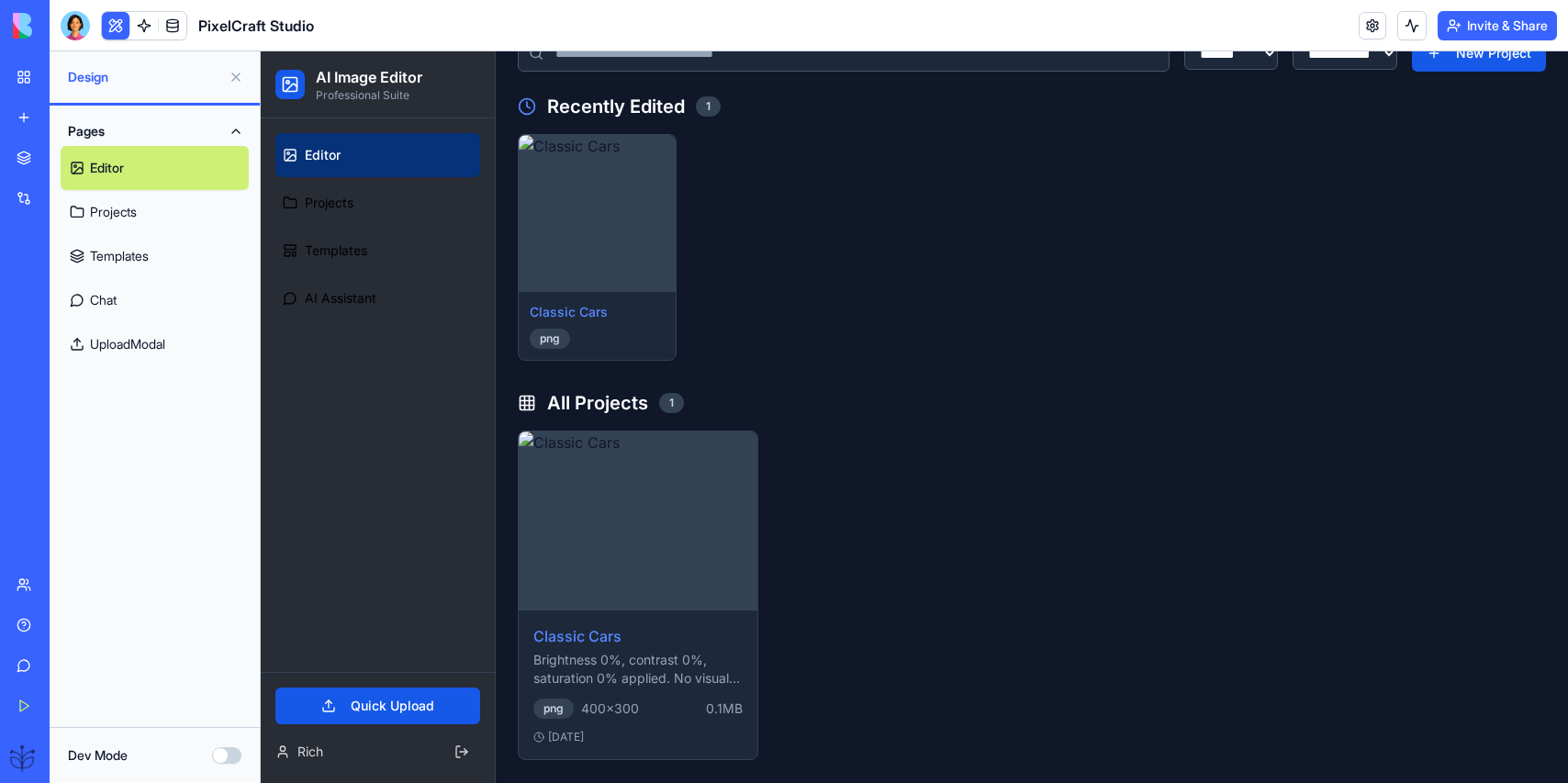
scroll to position [189, 0]
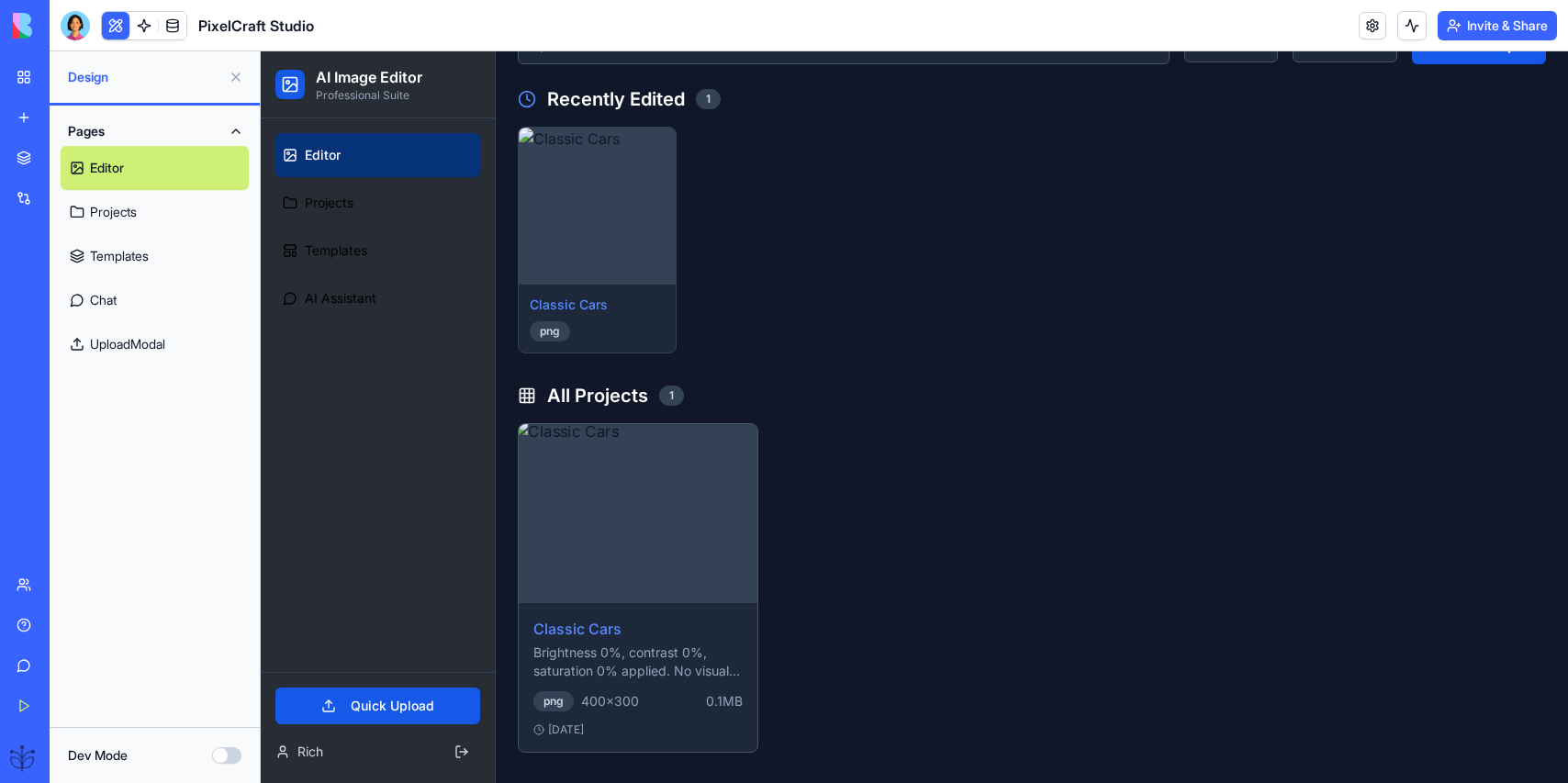
click at [609, 521] on img at bounding box center [637, 514] width 250 height 188
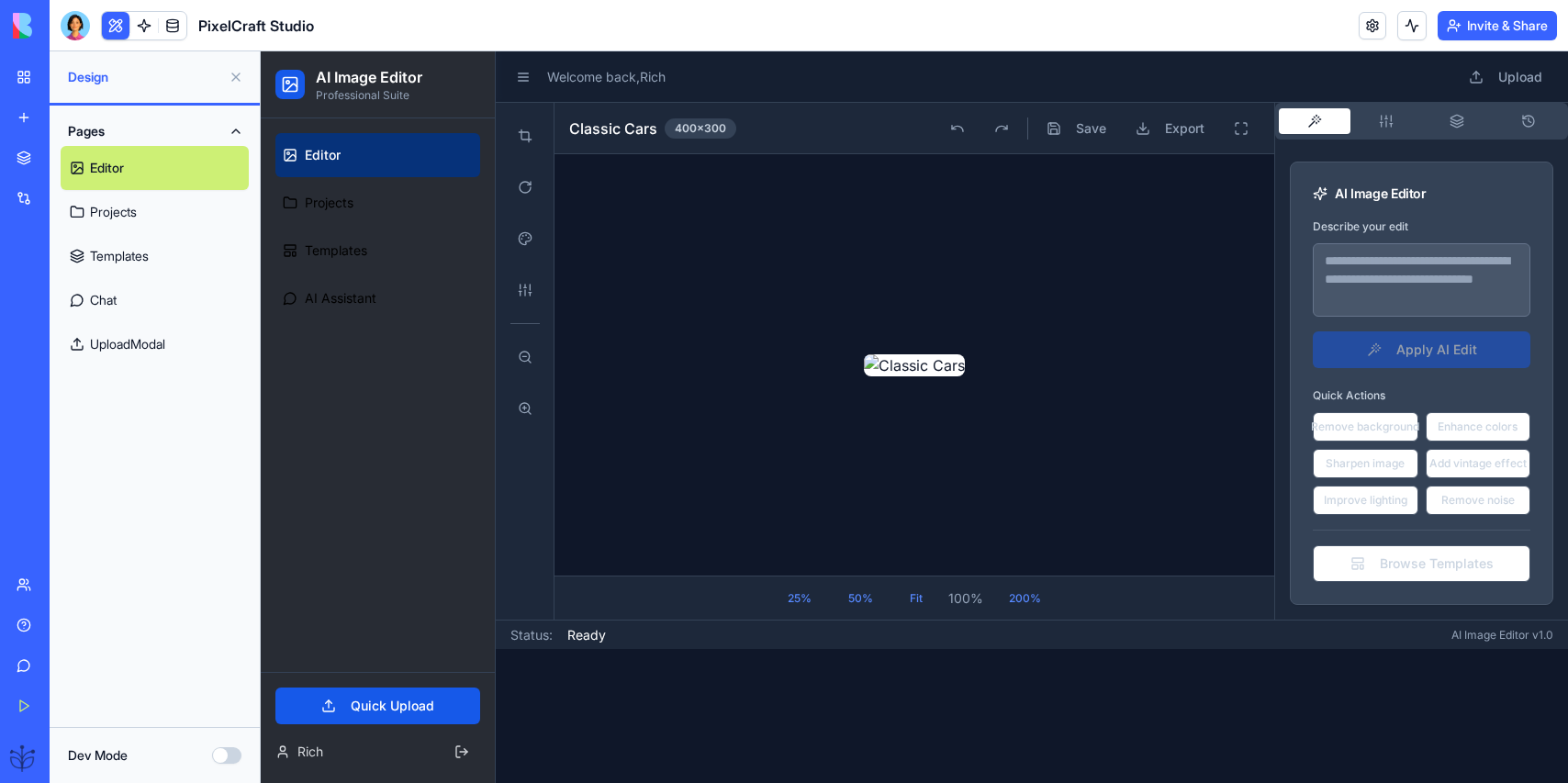
scroll to position [0, 0]
click at [146, 19] on link at bounding box center [144, 26] width 28 height 28
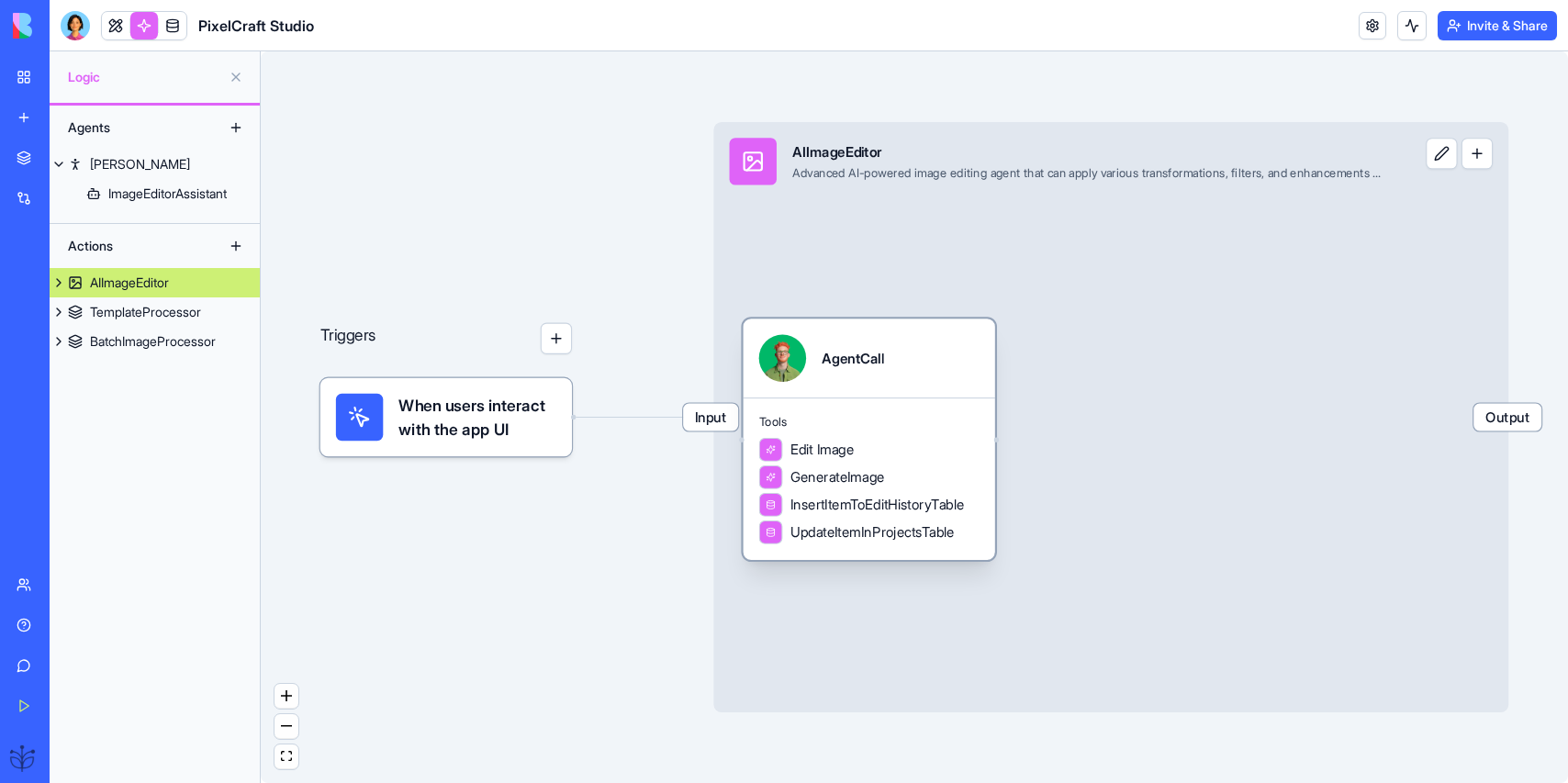
click at [851, 353] on div "AgentCall" at bounding box center [853, 358] width 63 height 19
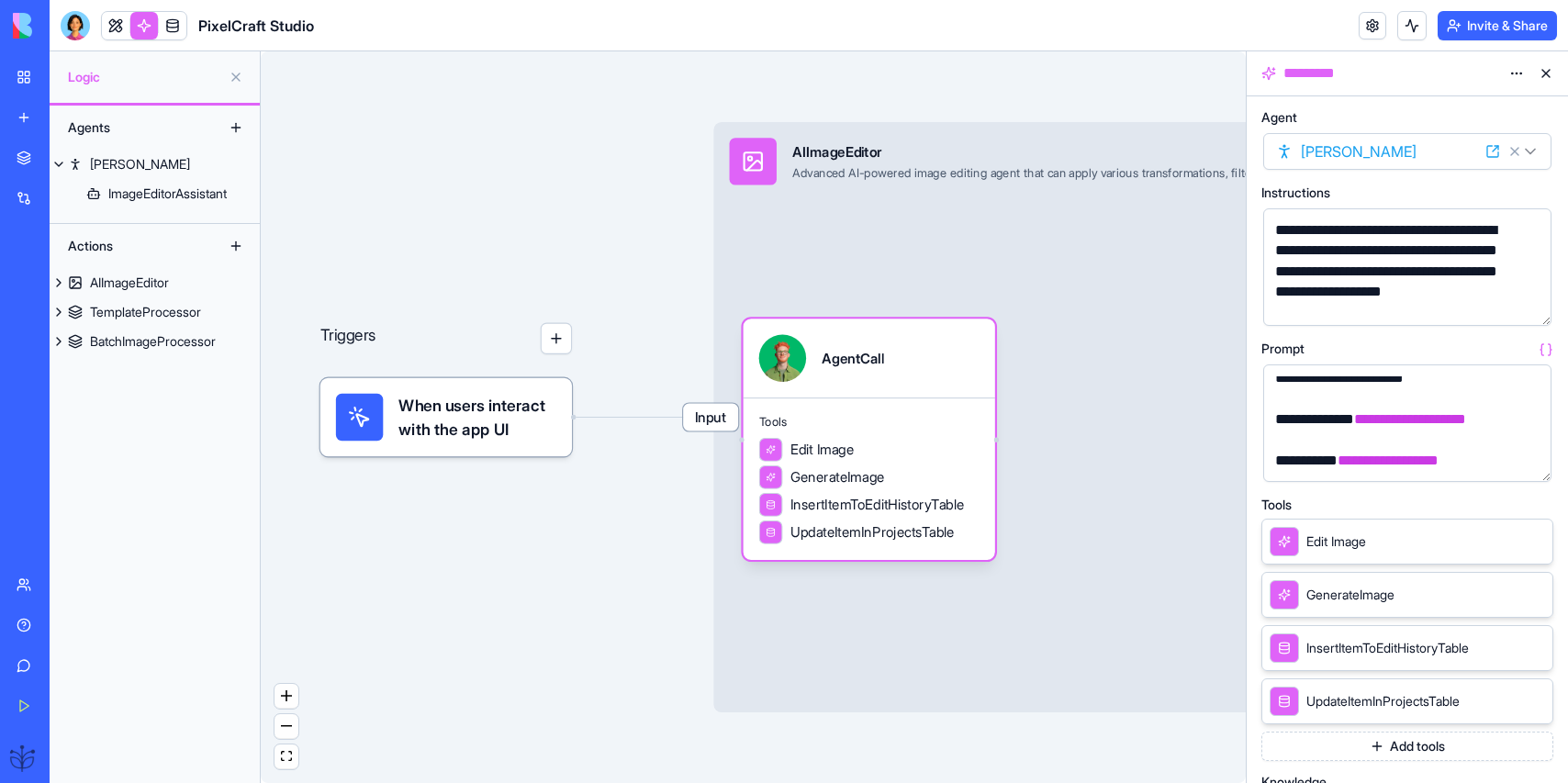
scroll to position [708, 0]
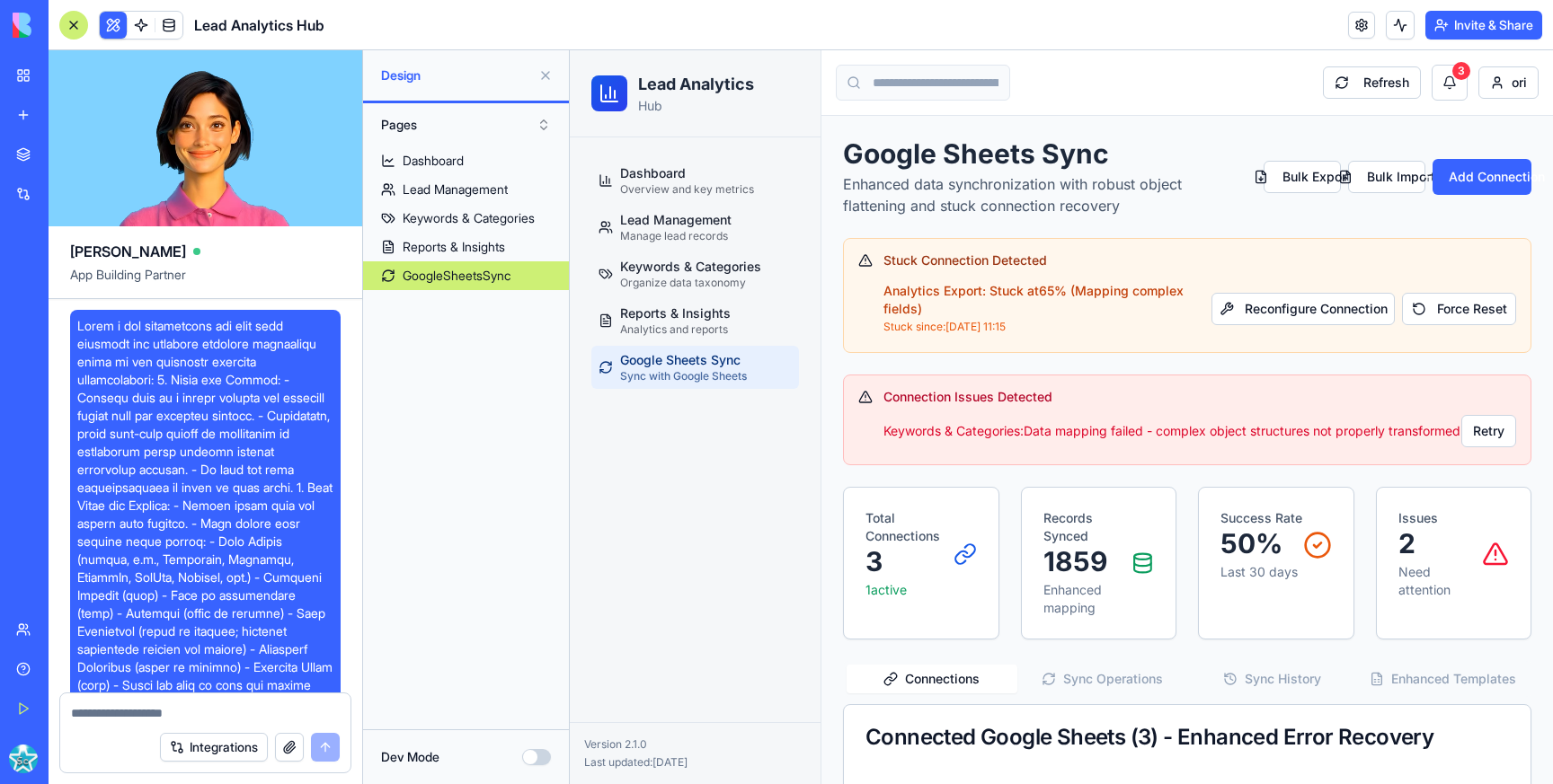
scroll to position [4827, 2]
